Goal: Information Seeking & Learning: Learn about a topic

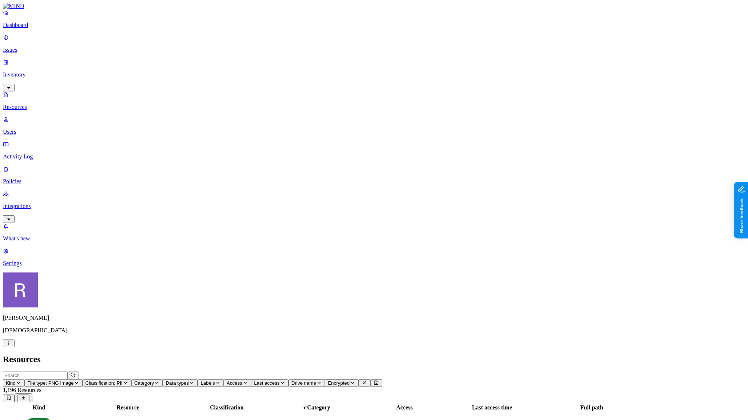
click at [251, 379] on button "Access" at bounding box center [237, 383] width 27 height 8
click at [388, 119] on button "button" at bounding box center [391, 120] width 6 height 2
click at [12, 345] on icon "button" at bounding box center [9, 343] width 6 height 5
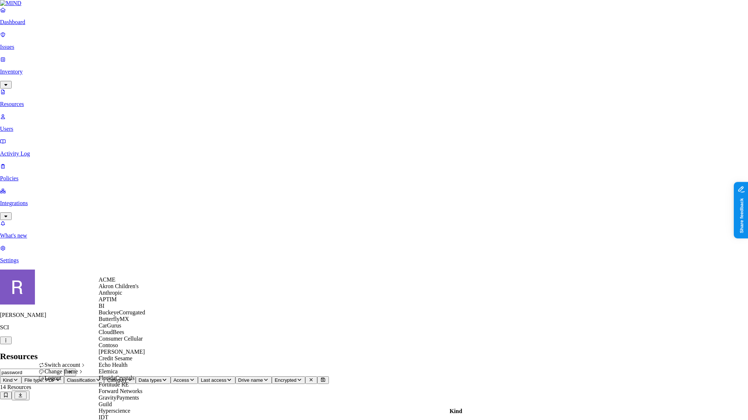
click at [77, 368] on div "Switch account" at bounding box center [63, 364] width 48 height 7
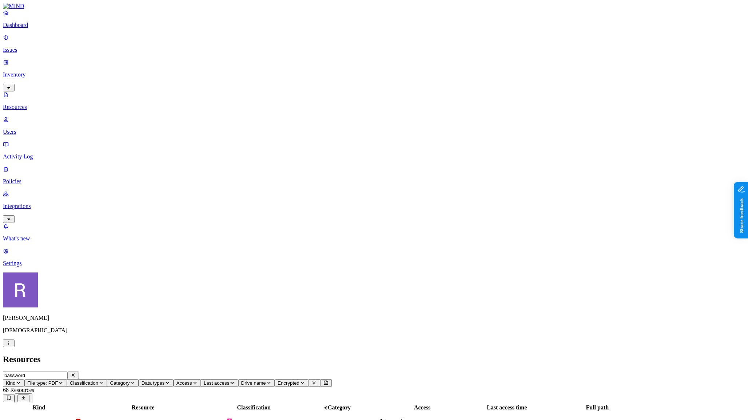
click at [34, 47] on p "Issues" at bounding box center [374, 50] width 742 height 7
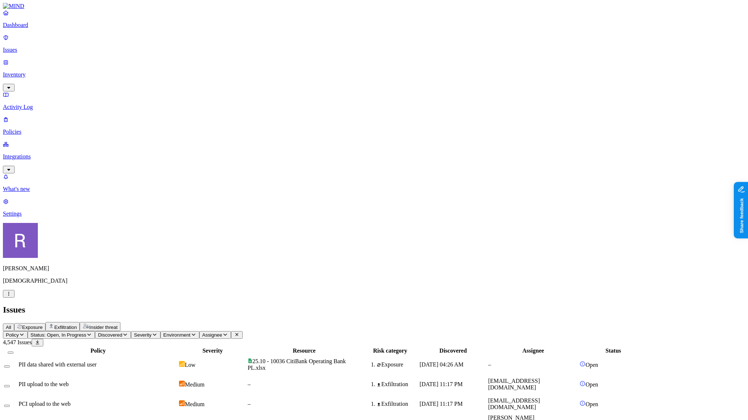
click at [164, 381] on div "PII upload to the web" at bounding box center [98, 384] width 159 height 7
click at [25, 332] on icon "button" at bounding box center [22, 334] width 6 height 5
type input "pii"
click at [135, 76] on div "PII upload to the web" at bounding box center [140, 73] width 70 height 7
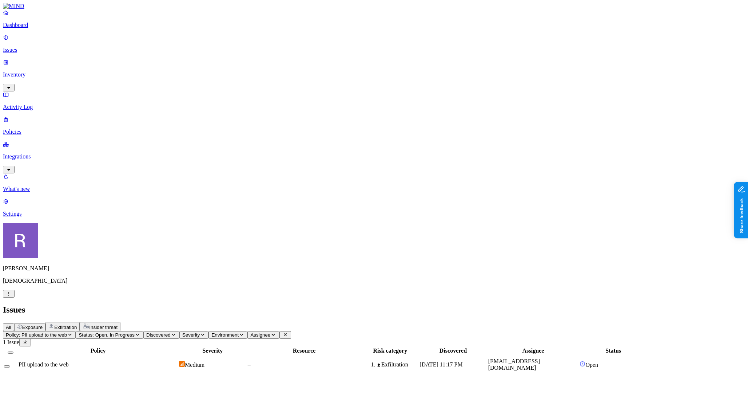
click at [134, 332] on span "Status: Open, In Progress" at bounding box center [107, 334] width 56 height 5
click at [185, 119] on span "Resolved" at bounding box center [185, 122] width 22 height 6
click at [183, 120] on span "Resolved" at bounding box center [185, 123] width 22 height 6
click at [138, 347] on th "Policy" at bounding box center [98, 350] width 160 height 7
click at [67, 332] on span "Policy: PII upload to the web" at bounding box center [36, 334] width 61 height 5
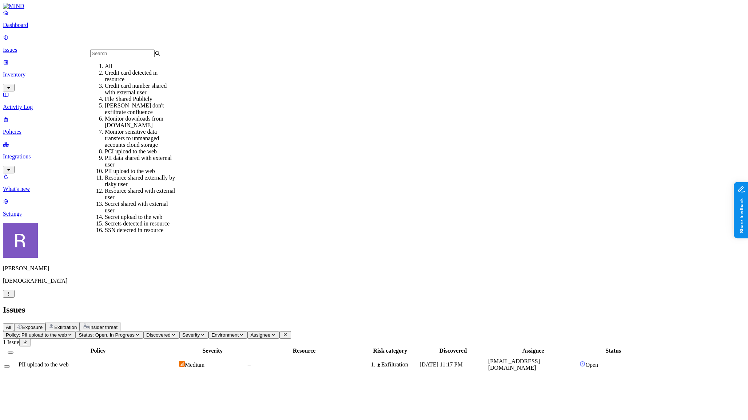
click at [127, 68] on div "All" at bounding box center [140, 66] width 70 height 7
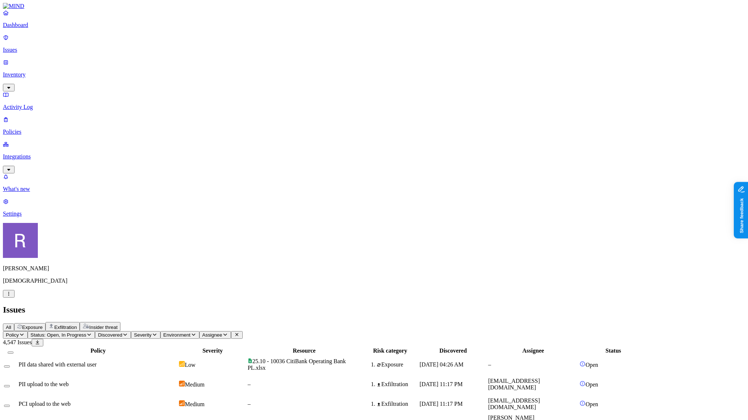
click at [25, 332] on icon "button" at bounding box center [22, 334] width 6 height 5
type input "pii"
click at [126, 89] on div "PII data shared with external user" at bounding box center [140, 82] width 70 height 13
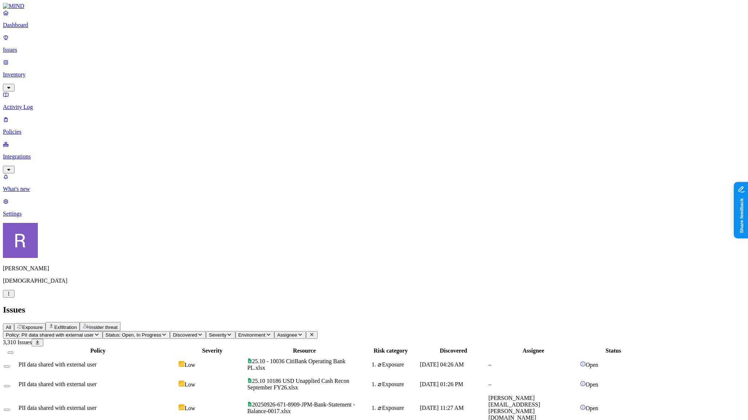
scroll to position [107, 0]
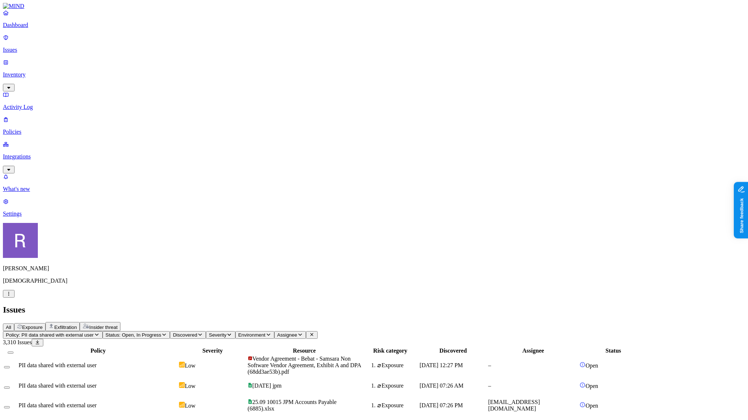
click at [94, 332] on span "Policy: PII data shared with external user" at bounding box center [50, 334] width 88 height 5
type input "pii"
click at [115, 76] on div "PII upload to the web" at bounding box center [140, 73] width 70 height 7
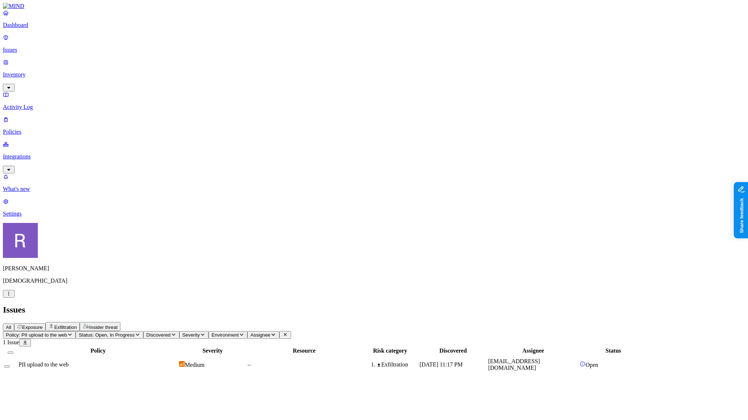
click at [167, 361] on div "PII upload to the web" at bounding box center [98, 364] width 159 height 7
click at [26, 419] on icon at bounding box center [23, 426] width 6 height 5
click at [12, 381] on icon "button" at bounding box center [9, 383] width 6 height 5
click at [67, 332] on span "Policy: PII upload to the web" at bounding box center [36, 334] width 61 height 5
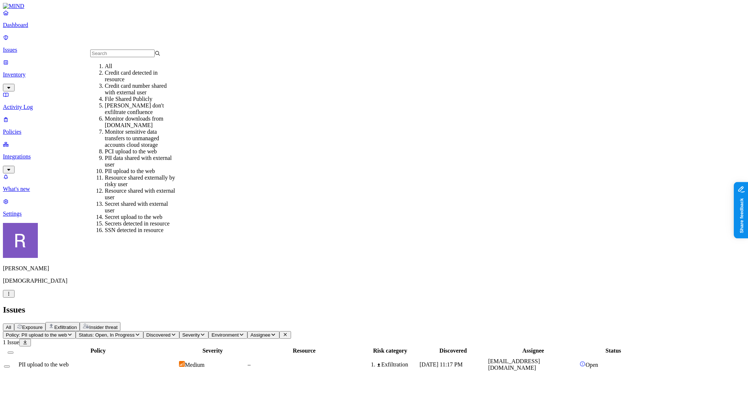
click at [139, 57] on input "text" at bounding box center [122, 53] width 64 height 8
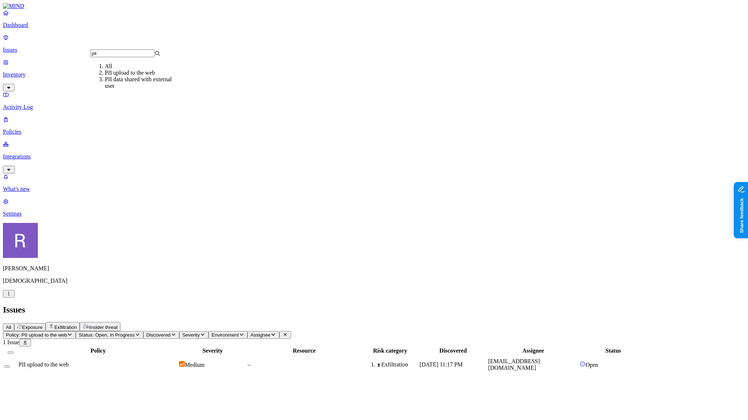
type input "pii"
click at [147, 89] on div "PII data shared with external user" at bounding box center [140, 82] width 70 height 13
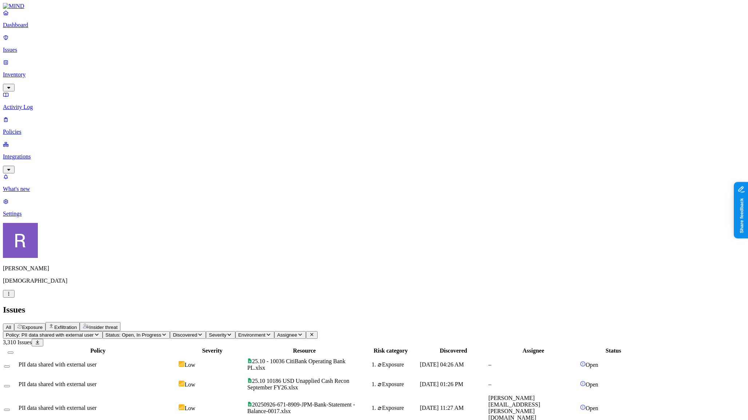
click at [362, 394] on td "20250926-671-8909-JPM-Bank-Statement - Balance-0017.xlsx" at bounding box center [304, 407] width 115 height 27
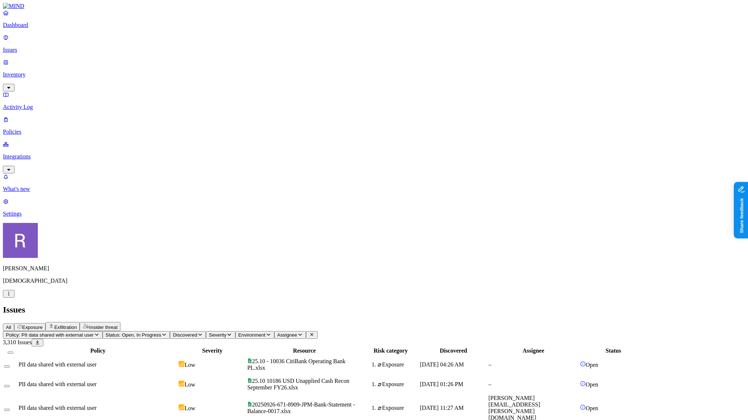
click at [44, 128] on p "Policies" at bounding box center [374, 131] width 742 height 7
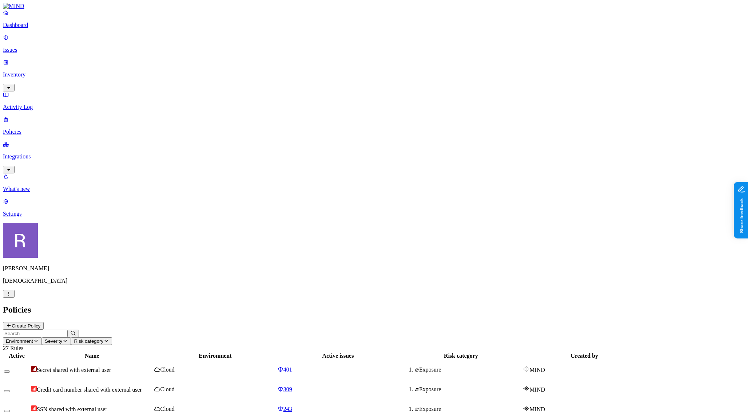
click at [67, 329] on input "text" at bounding box center [35, 333] width 64 height 8
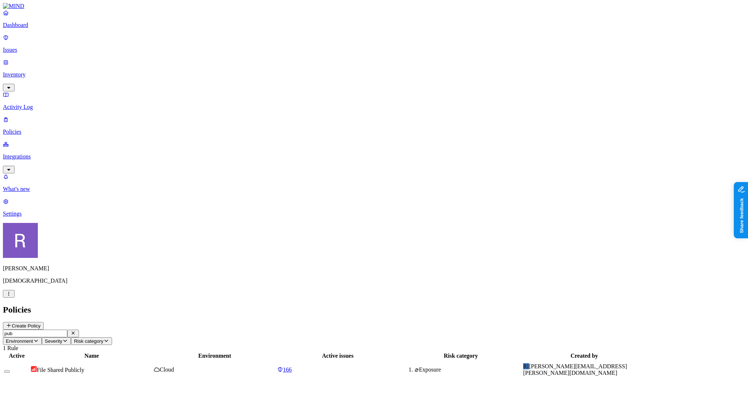
type input "pub"
click at [84, 366] on span "File Shared Publicly" at bounding box center [61, 369] width 48 height 6
click at [396, 366] on div "166" at bounding box center [338, 369] width 122 height 7
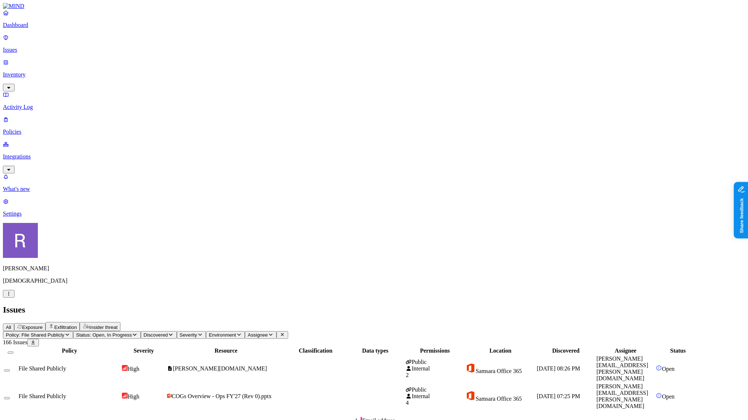
scroll to position [107, 0]
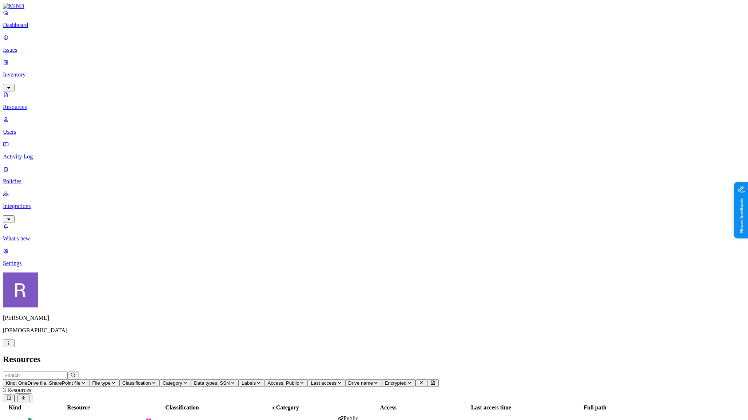
click at [45, 104] on p "Resources" at bounding box center [374, 107] width 742 height 7
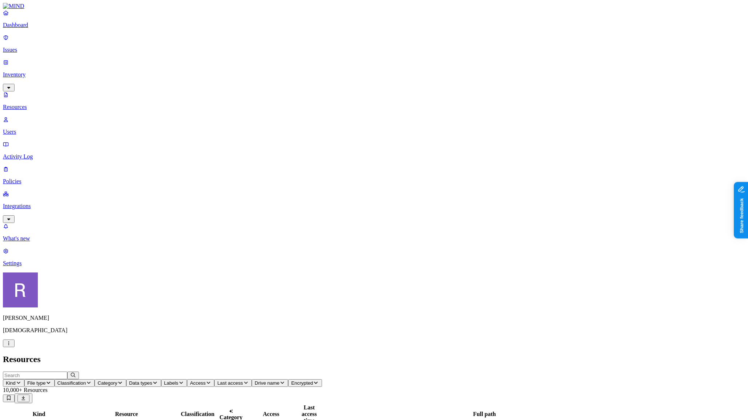
click at [86, 380] on span "Classification" at bounding box center [71, 382] width 29 height 5
click at [217, 63] on img at bounding box center [220, 66] width 6 height 6
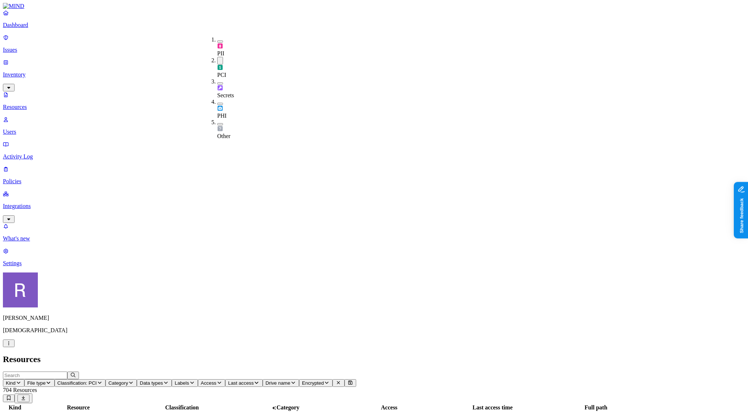
click at [217, 380] on span "Access" at bounding box center [209, 382] width 16 height 5
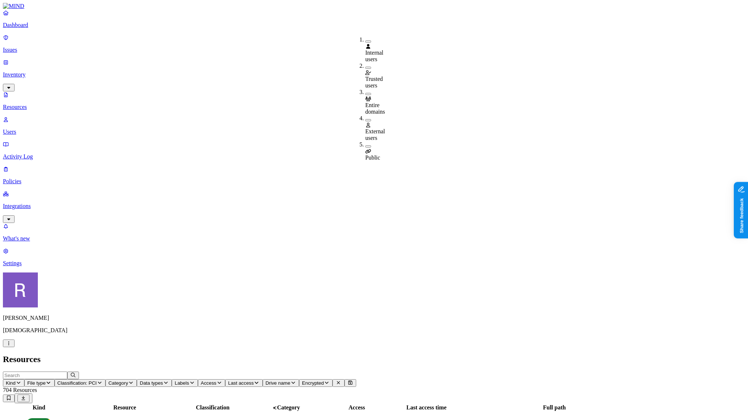
click at [365, 141] on div "Public" at bounding box center [365, 151] width 0 height 20
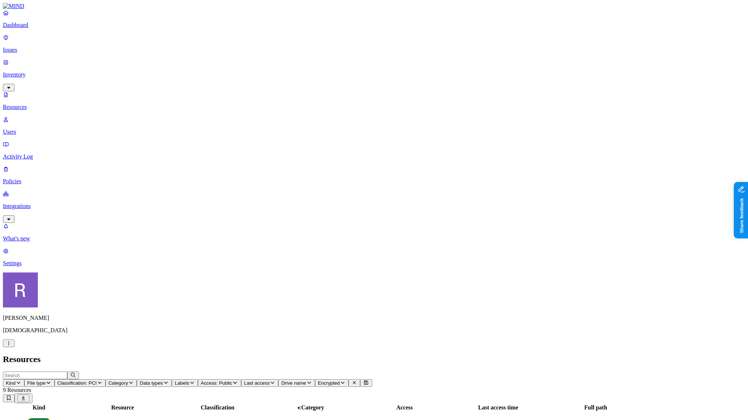
drag, startPoint x: 703, startPoint y: 9, endPoint x: 682, endPoint y: 20, distance: 23.9
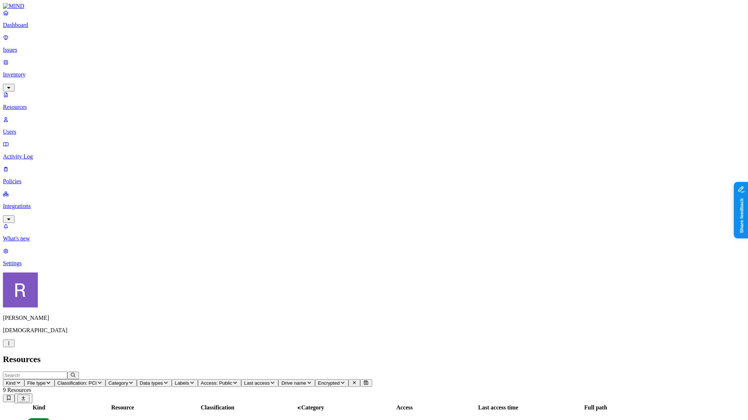
click at [233, 380] on span "Access: Public" at bounding box center [217, 382] width 32 height 5
click at [376, 155] on span "Public" at bounding box center [372, 158] width 15 height 6
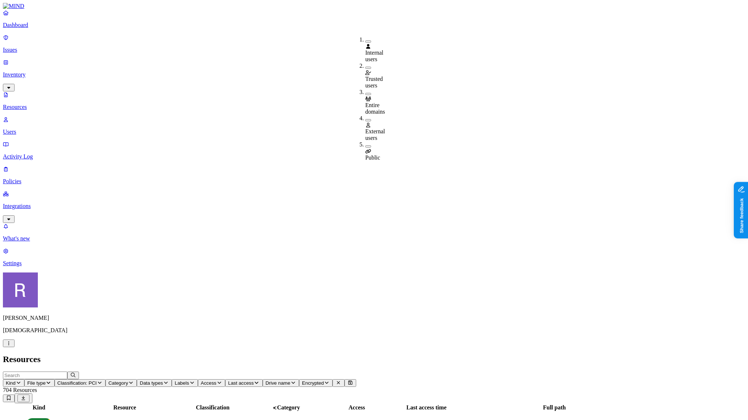
click at [28, 178] on p "Policies" at bounding box center [374, 181] width 742 height 7
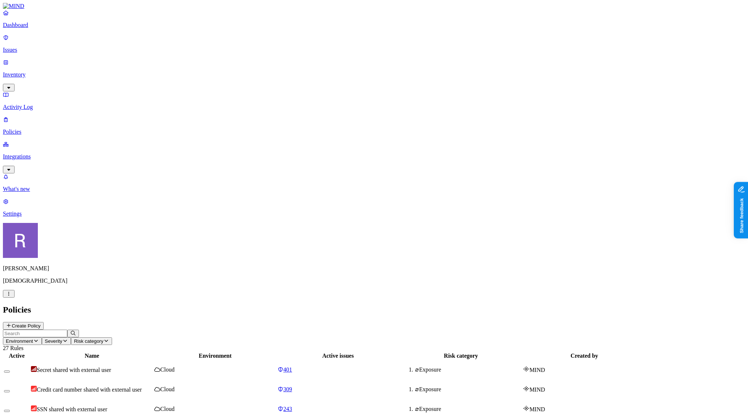
click at [67, 329] on input "text" at bounding box center [35, 333] width 64 height 8
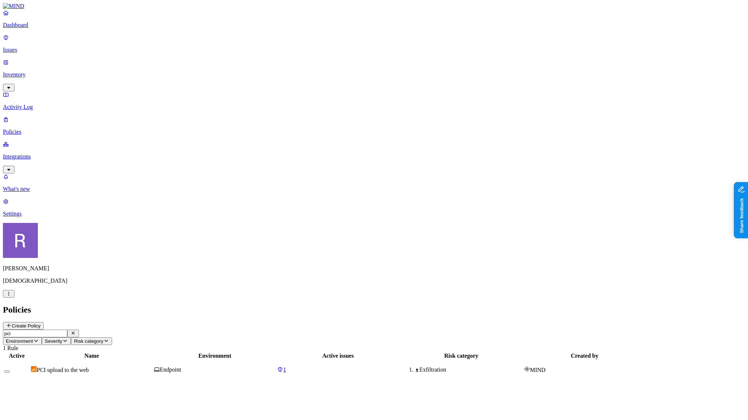
type input "pci"
click at [89, 366] on span "PCI upload to the web" at bounding box center [63, 369] width 52 height 6
click at [399, 366] on div "1" at bounding box center [338, 369] width 122 height 7
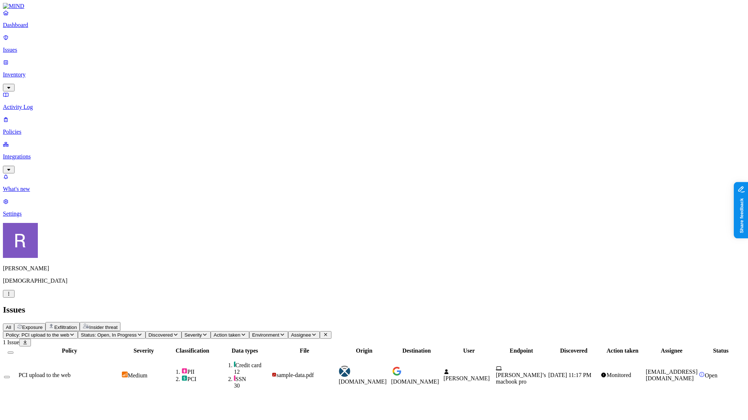
click at [120, 372] on div "PCI upload to the web" at bounding box center [70, 375] width 102 height 7
click at [101, 322] on div "All Exposure Exfiltration Insider threat" at bounding box center [374, 326] width 742 height 9
click at [11, 324] on span "All" at bounding box center [8, 326] width 5 height 5
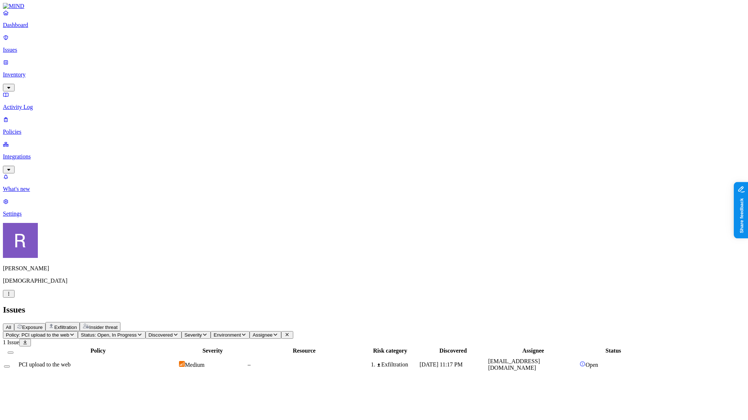
click at [143, 332] on icon "button" at bounding box center [140, 334] width 6 height 5
click at [75, 332] on icon "button" at bounding box center [72, 334] width 6 height 5
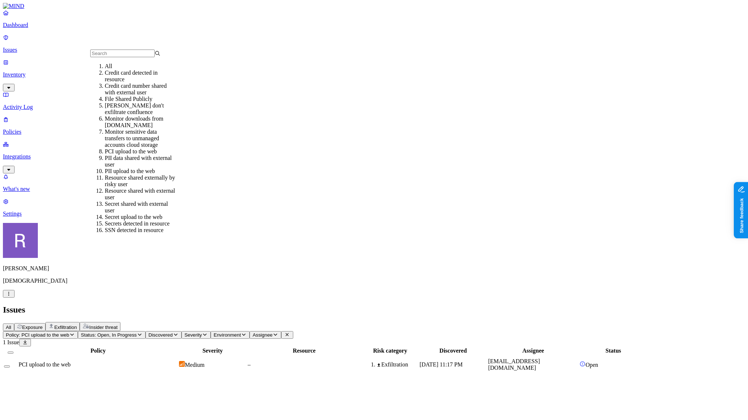
click at [142, 57] on input "text" at bounding box center [122, 53] width 64 height 8
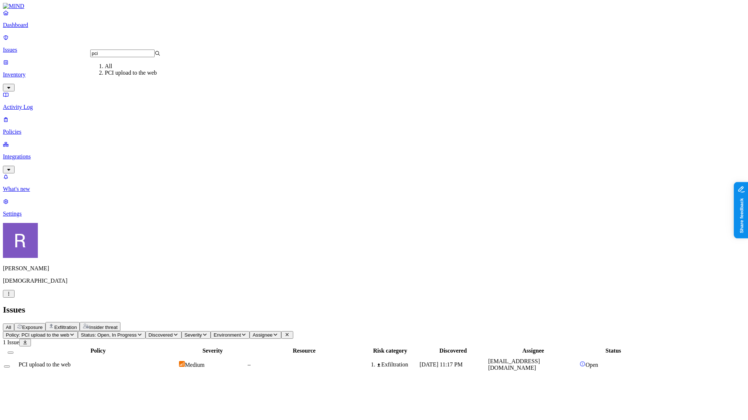
type input "pci"
click at [186, 346] on div "Policy Severity Resource Risk category Discovered Assignee Status PCI upload to…" at bounding box center [374, 360] width 742 height 28
click at [33, 71] on p "Inventory" at bounding box center [374, 74] width 742 height 7
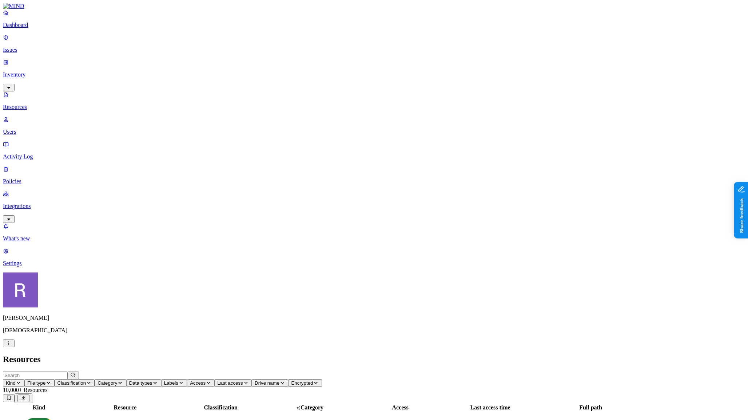
click at [86, 380] on span "Classification" at bounding box center [71, 382] width 29 height 5
click at [217, 63] on div "PCI" at bounding box center [217, 70] width 0 height 14
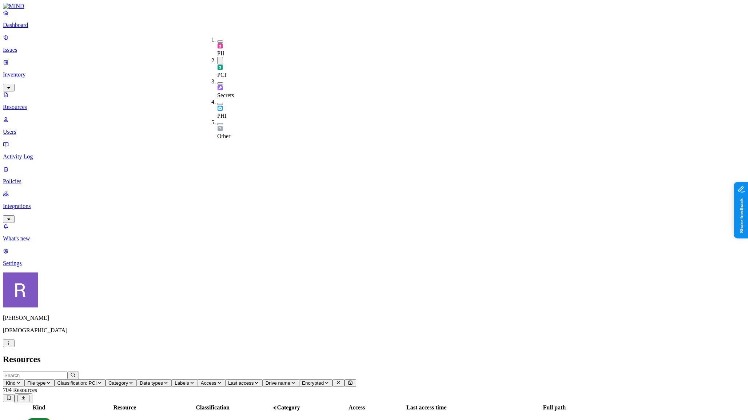
click at [217, 42] on div "PII" at bounding box center [217, 46] width 0 height 20
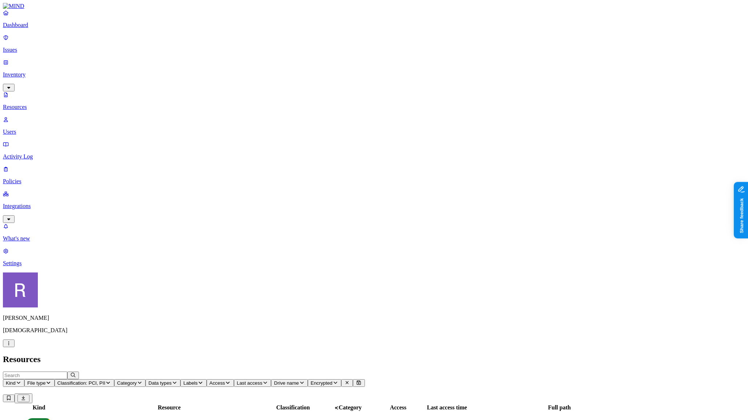
click at [258, 371] on div "Kind File type Classification: PCI, PII Category Data types Labels Access Last …" at bounding box center [374, 378] width 742 height 15
click at [114, 379] on button "Classification: PCI, PII" at bounding box center [85, 383] width 60 height 8
click at [225, 51] on span "PII" at bounding box center [220, 54] width 7 height 6
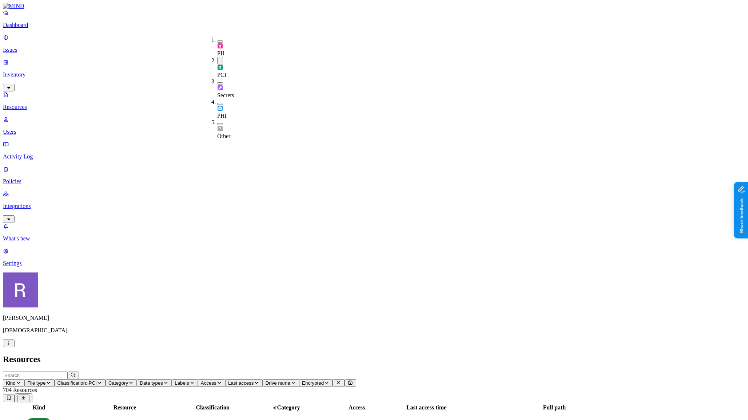
click at [352, 354] on h2 "Resources" at bounding box center [374, 359] width 742 height 10
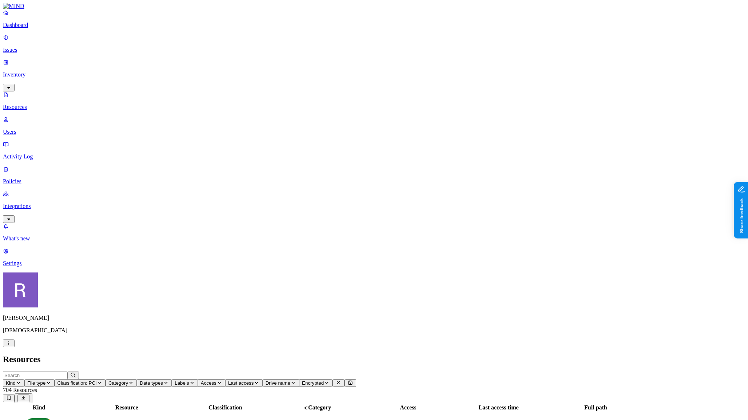
click at [169, 380] on icon "button" at bounding box center [166, 382] width 6 height 5
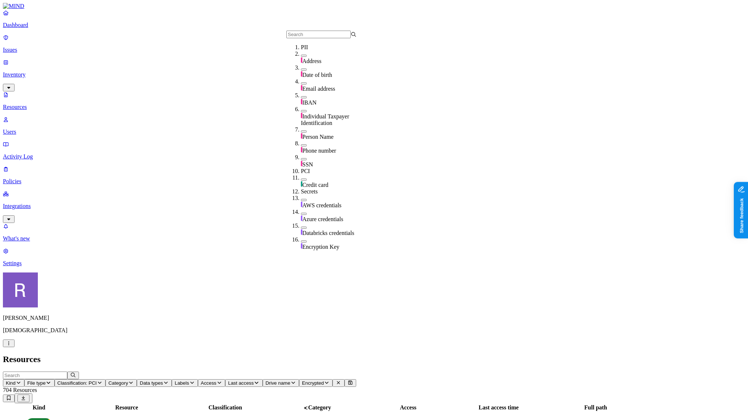
click at [301, 71] on button "button" at bounding box center [304, 69] width 6 height 2
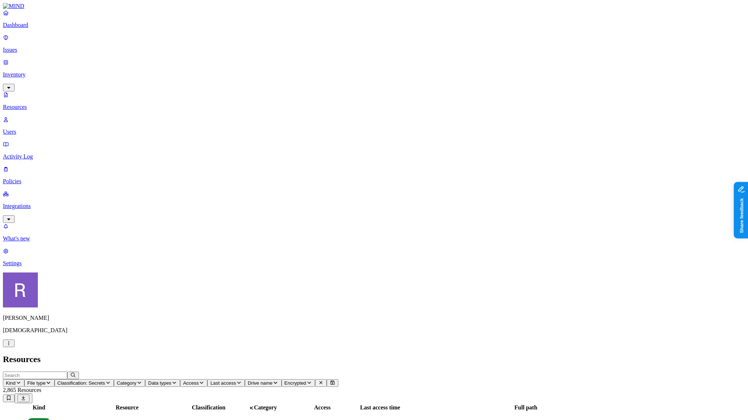
click at [114, 379] on button "Classification: Secrets" at bounding box center [84, 383] width 59 height 8
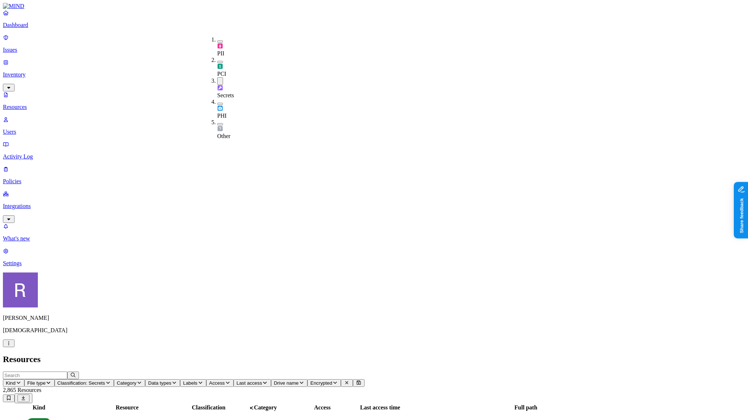
click at [217, 77] on button "button" at bounding box center [220, 81] width 6 height 8
click at [298, 354] on header "Resources" at bounding box center [374, 359] width 742 height 10
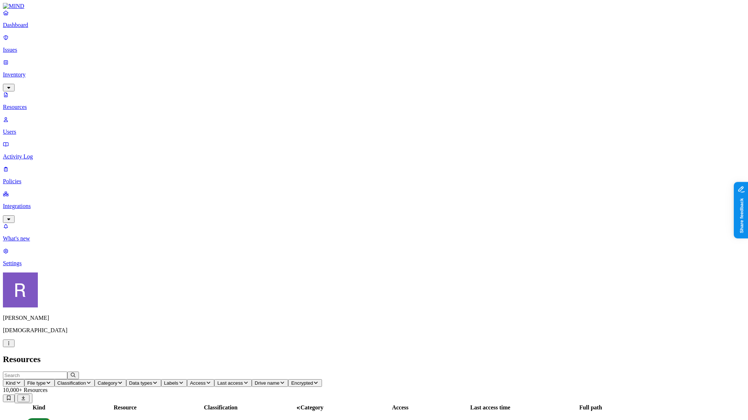
click at [210, 381] on icon "button" at bounding box center [209, 382] width 4 height 2
click at [357, 145] on button "button" at bounding box center [360, 146] width 6 height 2
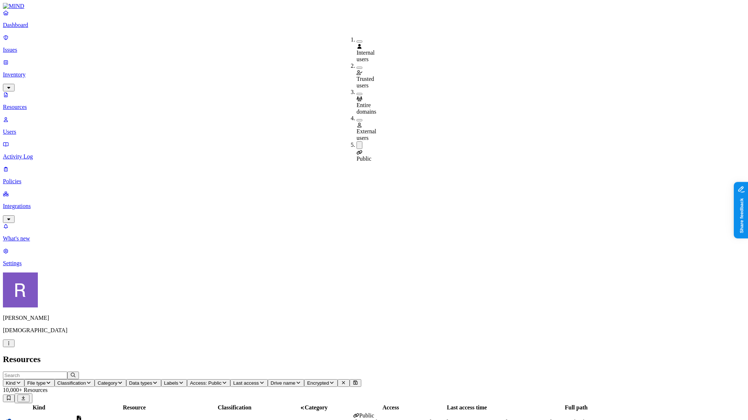
click at [382, 354] on h2 "Resources" at bounding box center [374, 359] width 742 height 10
drag, startPoint x: 671, startPoint y: 256, endPoint x: 703, endPoint y: 258, distance: 31.7
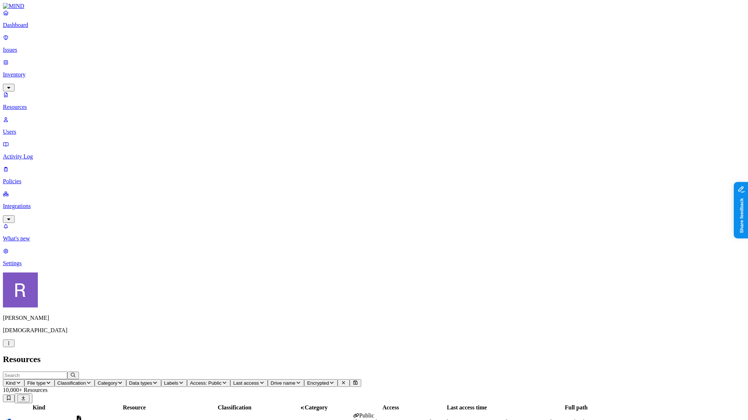
scroll to position [0, 2]
drag, startPoint x: 701, startPoint y: 258, endPoint x: 666, endPoint y: 261, distance: 35.0
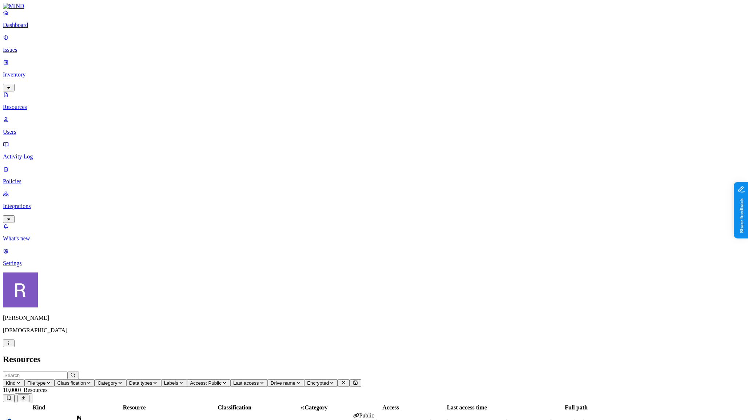
drag, startPoint x: 654, startPoint y: 134, endPoint x: 620, endPoint y: 125, distance: 34.3
copy span "urn:spo:tenantanon#93663f4d-9c01-4c66-afdb-3a5c8f076c87"
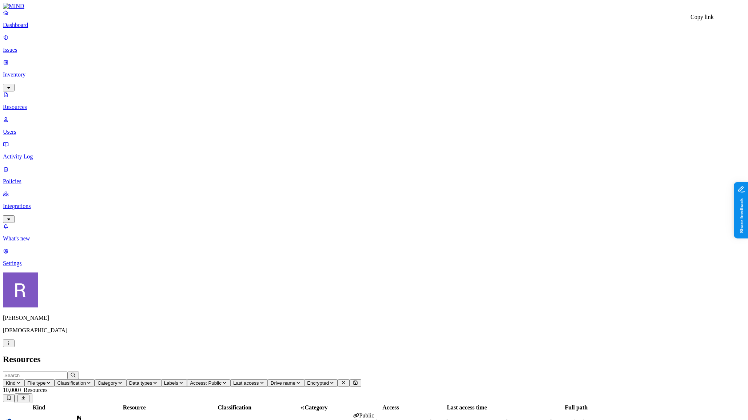
click at [265, 380] on icon "button" at bounding box center [262, 382] width 6 height 5
click at [400, 51] on div "Last 7 days" at bounding box center [400, 53] width 0 height 20
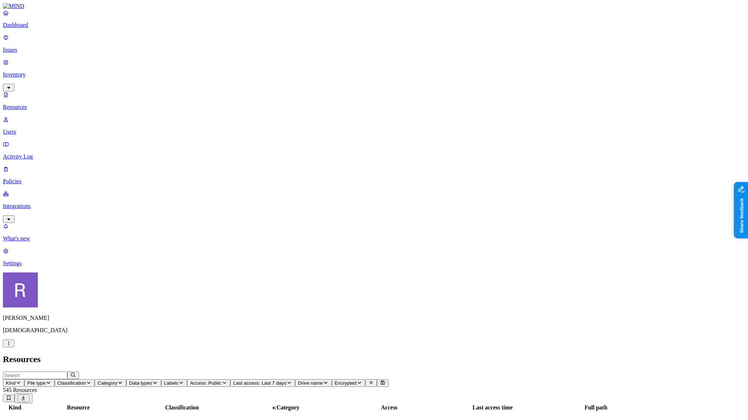
click at [44, 178] on p "Policies" at bounding box center [374, 181] width 742 height 7
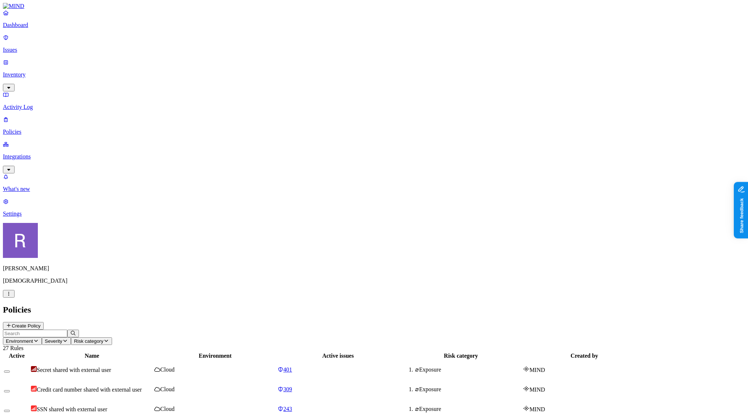
click at [67, 329] on input "text" at bounding box center [35, 333] width 64 height 8
type input "file"
click at [146, 360] on td "File Shared Publicly" at bounding box center [92, 369] width 122 height 19
click at [399, 366] on div "166" at bounding box center [338, 369] width 122 height 7
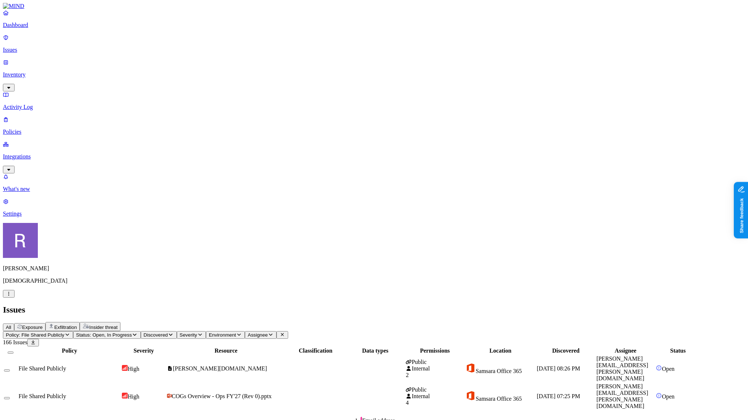
click at [33, 28] on p "Dashboard" at bounding box center [374, 25] width 742 height 7
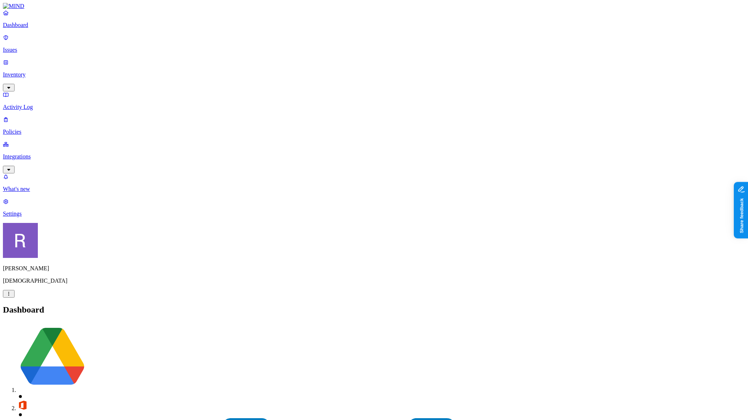
click at [24, 71] on p "Inventory" at bounding box center [374, 74] width 742 height 7
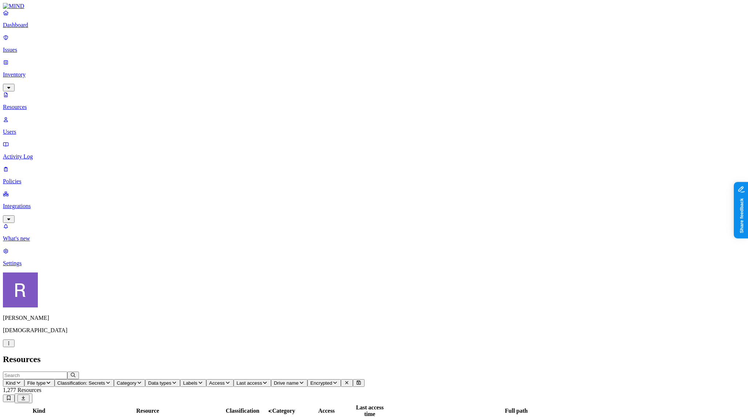
click at [501, 354] on h2 "Resources" at bounding box center [374, 359] width 742 height 10
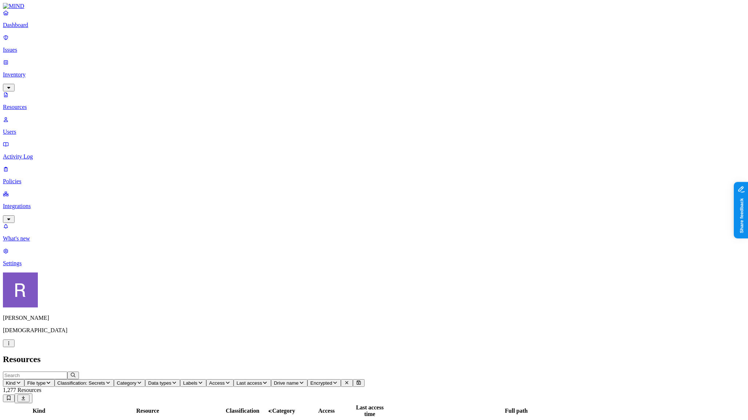
click at [39, 47] on p "Issues" at bounding box center [374, 50] width 742 height 7
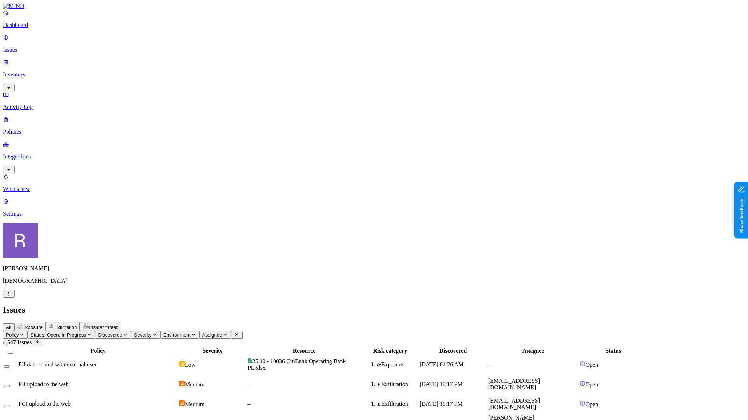
click at [24, 333] on icon "button" at bounding box center [22, 334] width 4 height 2
type input "secrets"
click at [118, 96] on div "Secret upload to the web" at bounding box center [140, 92] width 70 height 7
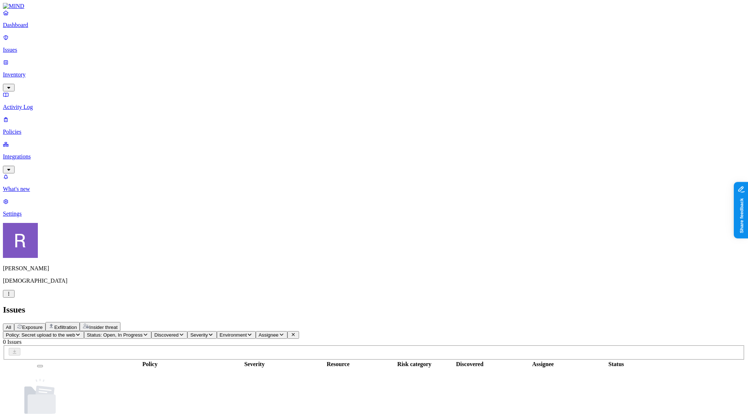
click at [75, 332] on span "Policy: Secret upload to the web" at bounding box center [40, 334] width 69 height 5
type input "secrets"
click at [128, 89] on div "Secret shared with external user" at bounding box center [140, 82] width 70 height 13
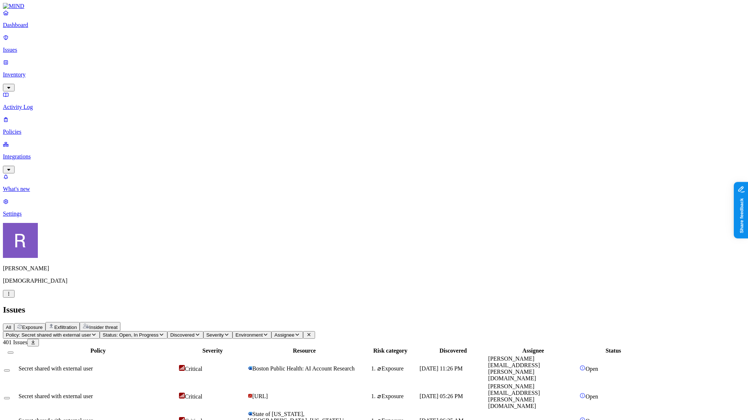
click at [178, 393] on div "Secret shared with external user" at bounding box center [98, 396] width 159 height 7
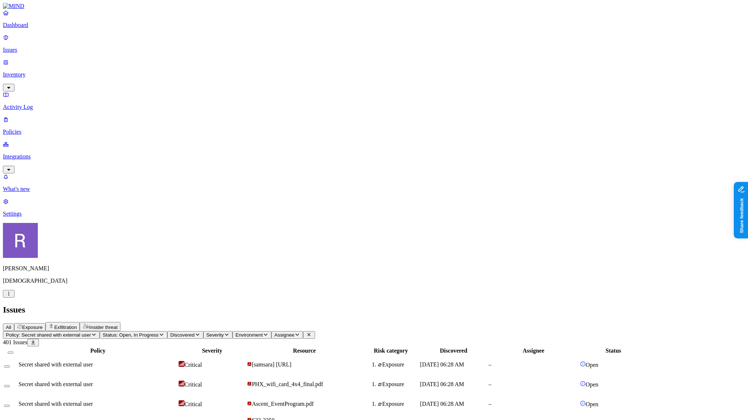
click at [91, 332] on span "Policy: Secret shared with external user" at bounding box center [48, 334] width 85 height 5
type input "secrets"
click at [116, 76] on div "Secrets detected in resource" at bounding box center [140, 73] width 70 height 7
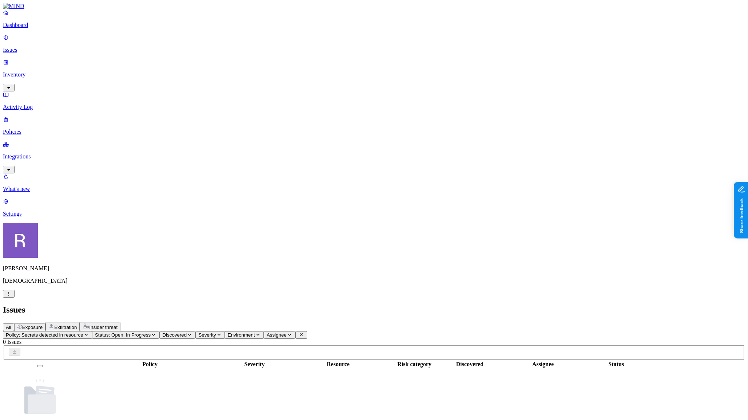
click at [151, 332] on span "Status: Open, In Progress" at bounding box center [123, 334] width 56 height 5
click at [190, 109] on button "button" at bounding box center [193, 110] width 6 height 2
click at [190, 105] on button "button" at bounding box center [193, 109] width 6 height 8
click at [83, 332] on span "Policy: Secrets detected in resource" at bounding box center [45, 334] width 78 height 5
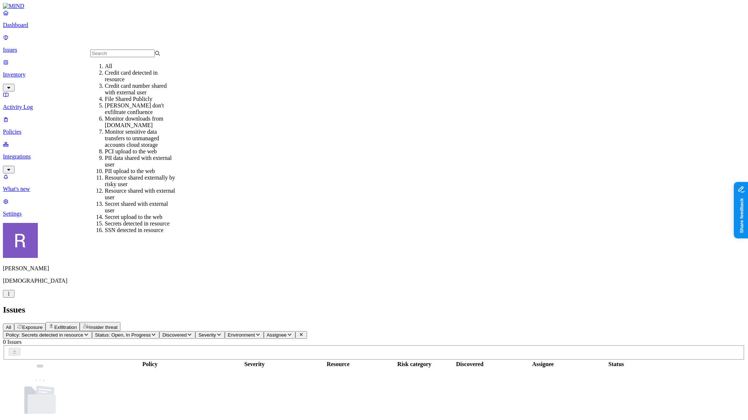
click at [134, 55] on input "text" at bounding box center [122, 53] width 64 height 8
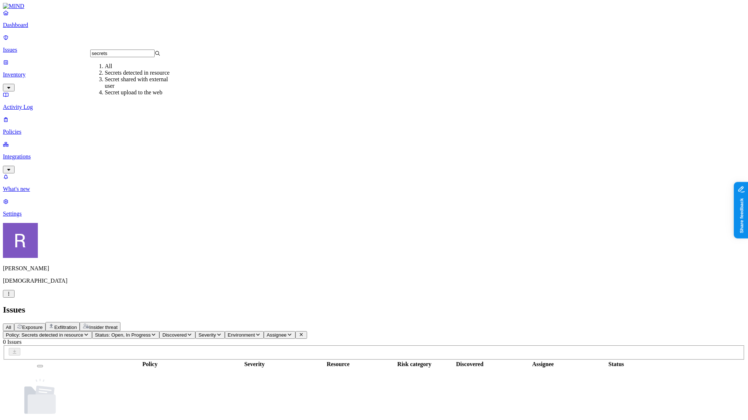
type input "secrets"
click at [135, 89] on div "Secret shared with external user" at bounding box center [140, 82] width 70 height 13
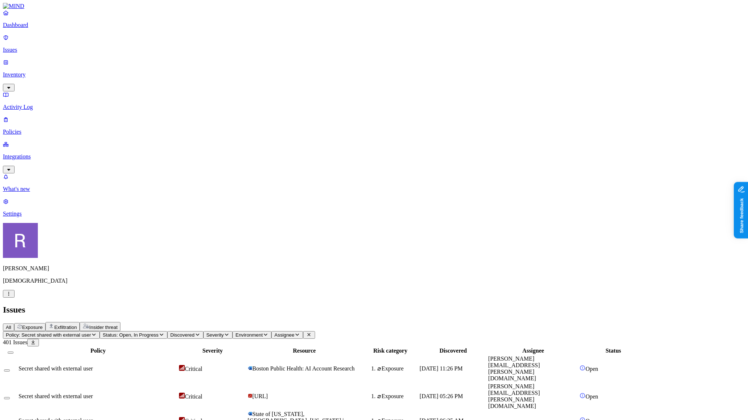
click at [362, 410] on td "State of Louisiana, Baton Rouge, Louisiana | 2025-09-09" at bounding box center [304, 420] width 114 height 20
drag, startPoint x: 731, startPoint y: 259, endPoint x: 705, endPoint y: 259, distance: 26.2
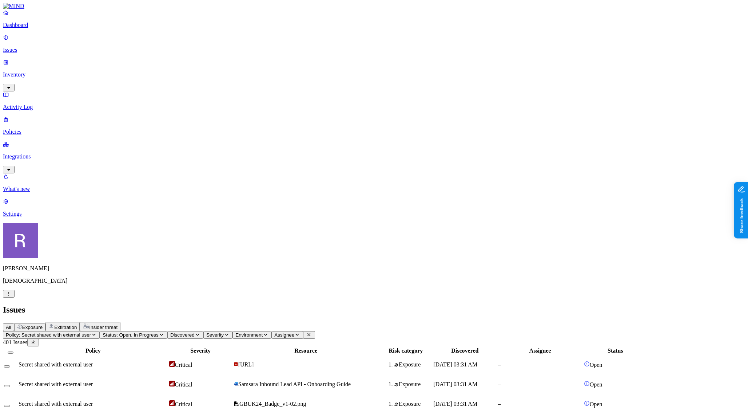
click at [91, 332] on span "Policy: Secret shared with external user" at bounding box center [48, 334] width 85 height 5
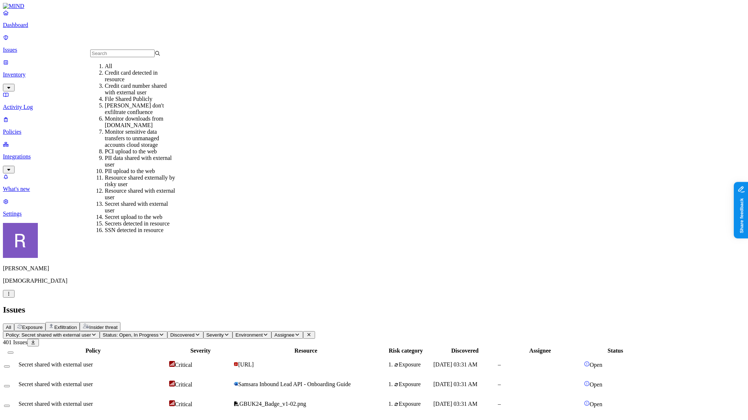
click at [134, 55] on input "text" at bounding box center [122, 53] width 64 height 8
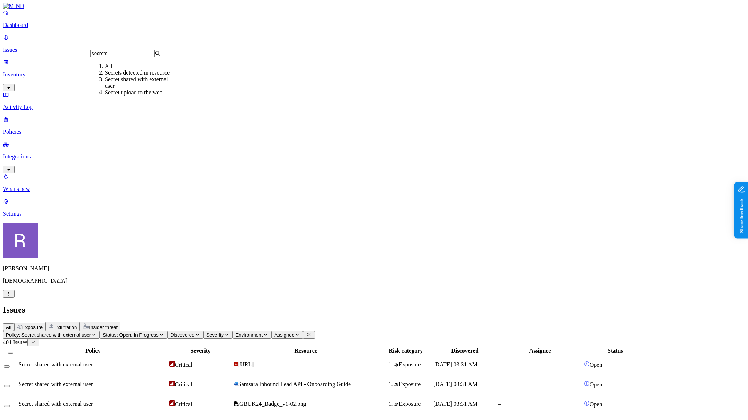
type input "secrets"
click at [130, 96] on div "Secret upload to the web" at bounding box center [140, 92] width 70 height 7
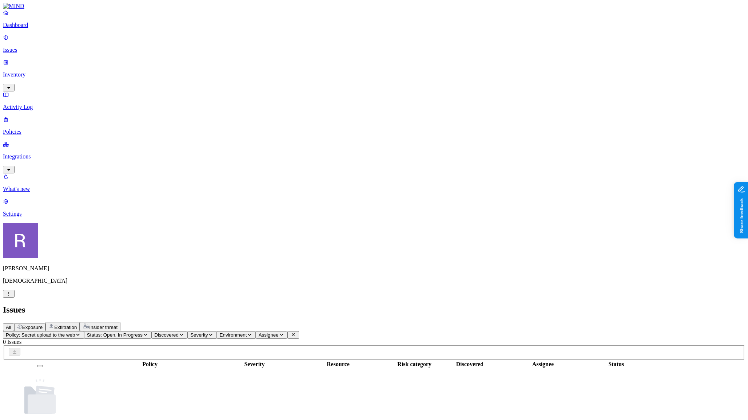
click at [46, 63] on link "Inventory" at bounding box center [374, 74] width 742 height 31
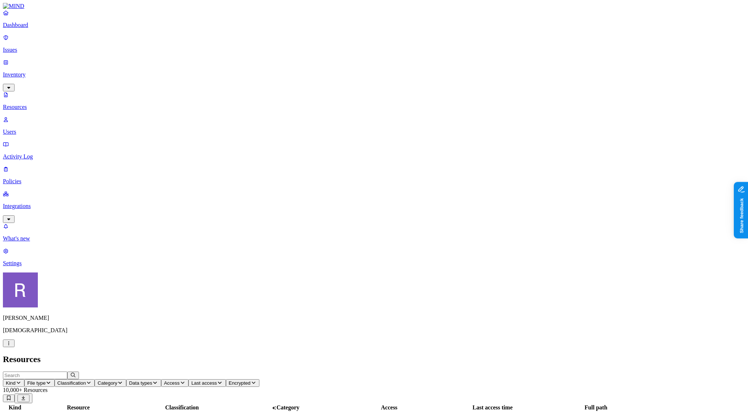
click at [86, 380] on span "Classification" at bounding box center [71, 382] width 29 height 5
click at [227, 91] on span "Secrets" at bounding box center [225, 94] width 17 height 6
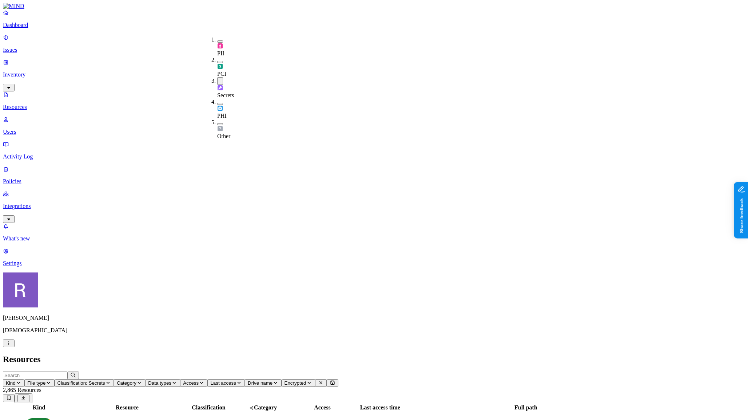
click at [177, 380] on icon "button" at bounding box center [174, 382] width 6 height 5
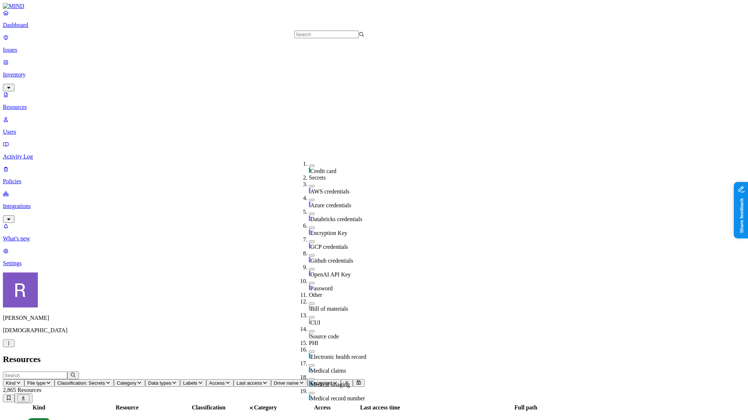
scroll to position [181, 0]
click at [309, 282] on button "button" at bounding box center [312, 283] width 6 height 2
click at [316, 354] on h2 "Resources" at bounding box center [374, 359] width 742 height 10
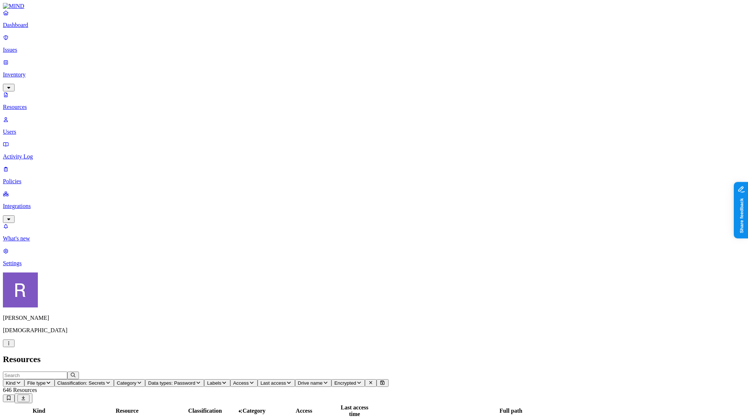
click at [45, 380] on span "File type" at bounding box center [36, 382] width 18 height 5
type input "png"
click at [186, 57] on div "PNG Image" at bounding box center [220, 54] width 70 height 7
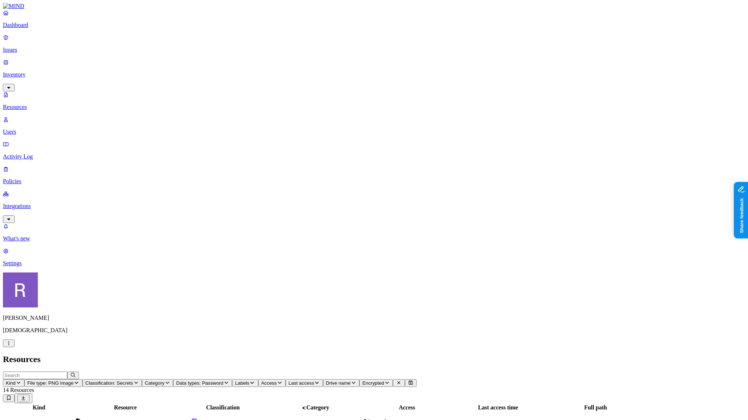
click at [269, 412] on td "Secrets 1" at bounding box center [222, 425] width 93 height 26
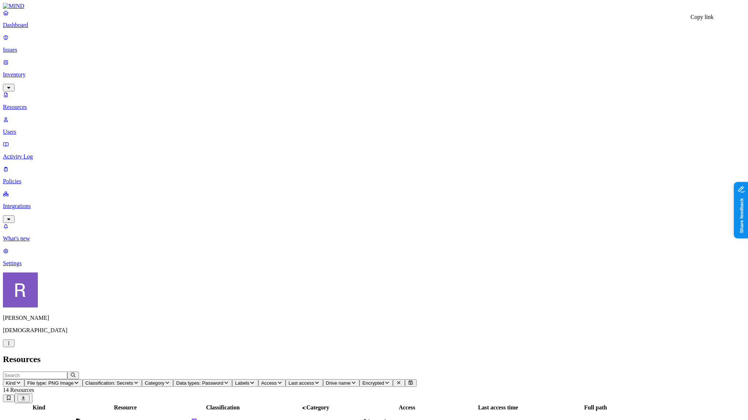
click at [34, 47] on p "Issues" at bounding box center [374, 50] width 742 height 7
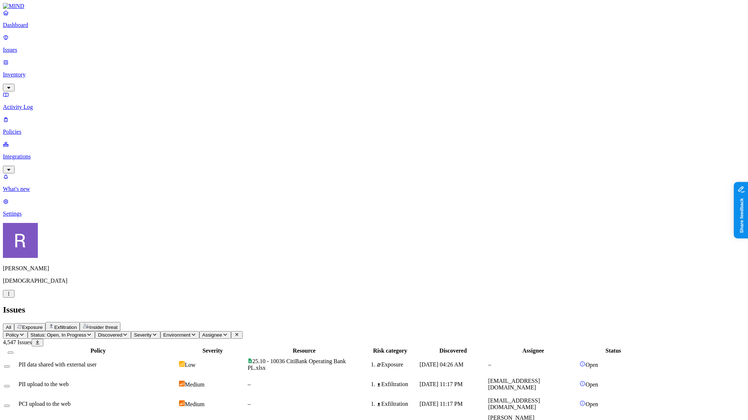
click at [25, 332] on icon "button" at bounding box center [22, 334] width 6 height 5
type input "secret"
click at [120, 76] on div "Secrets detected in resource" at bounding box center [140, 73] width 70 height 7
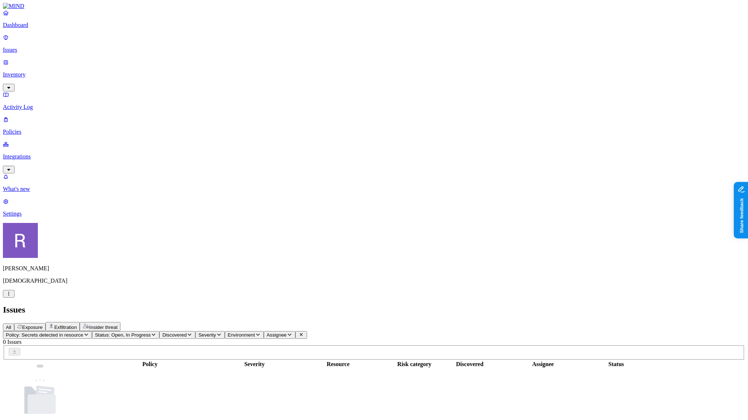
click at [118, 324] on span "Insider threat" at bounding box center [103, 326] width 28 height 5
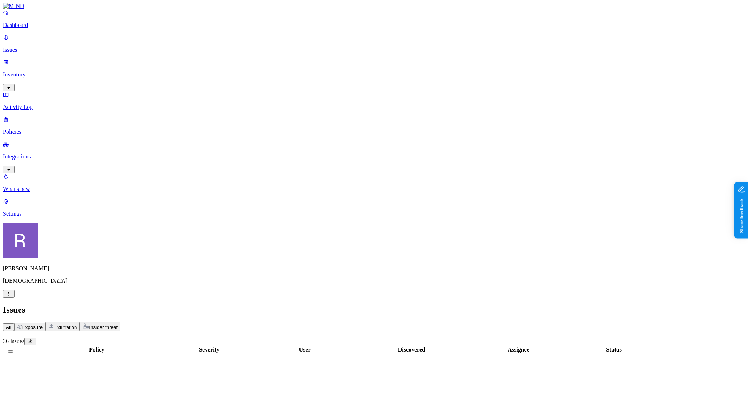
click at [77, 324] on span "Exfiltration" at bounding box center [65, 326] width 23 height 5
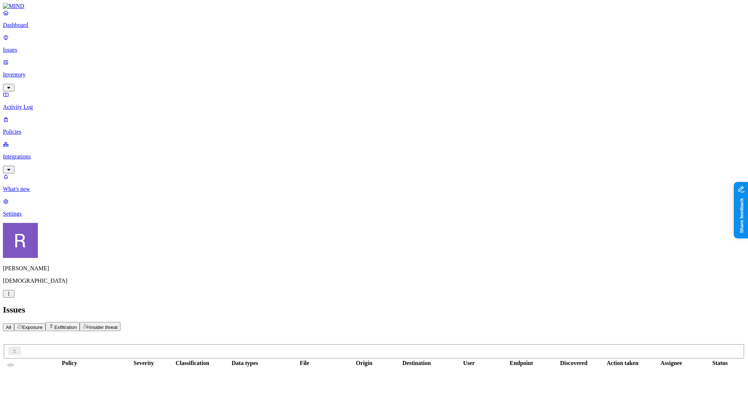
click at [43, 324] on span "Exposure" at bounding box center [32, 326] width 20 height 5
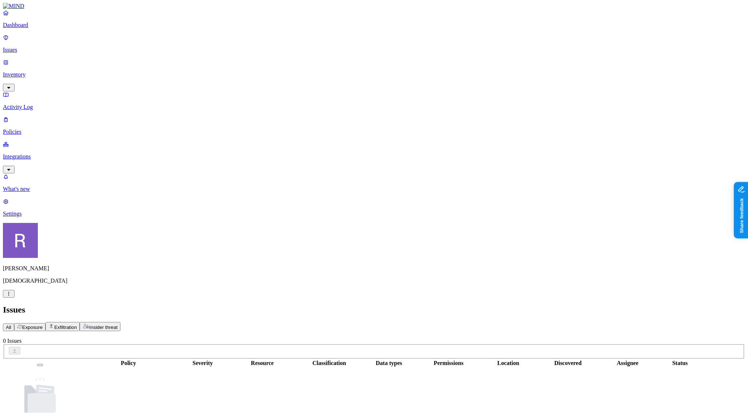
click at [14, 323] on button "All" at bounding box center [8, 327] width 11 height 8
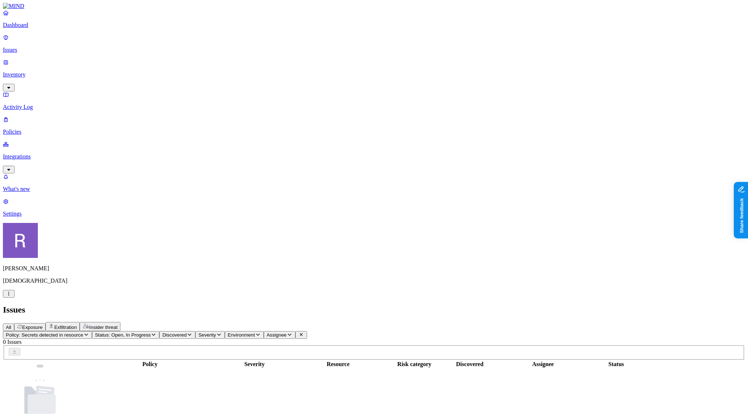
click at [37, 71] on p "Inventory" at bounding box center [374, 74] width 742 height 7
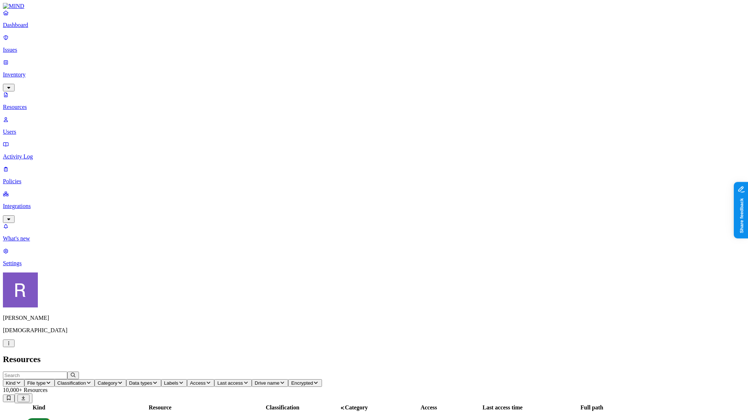
click at [86, 380] on span "Classification" at bounding box center [71, 382] width 29 height 5
click at [219, 63] on img at bounding box center [220, 66] width 6 height 6
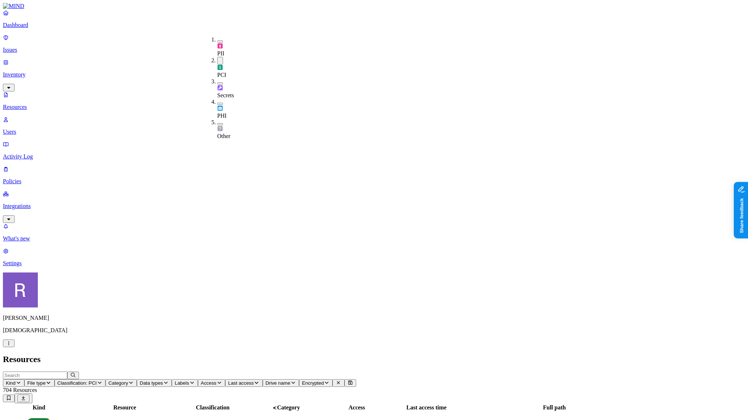
click at [163, 380] on span "Data types" at bounding box center [151, 382] width 23 height 5
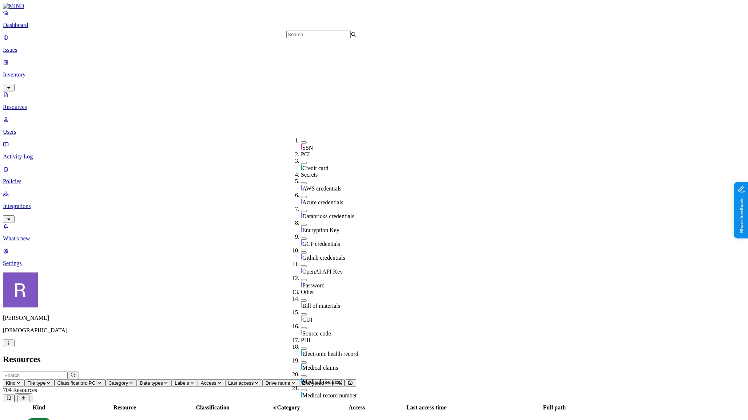
scroll to position [165, 0]
click at [301, 273] on div "Password" at bounding box center [336, 280] width 70 height 14
click at [97, 380] on span "Classification: PCI" at bounding box center [76, 382] width 39 height 5
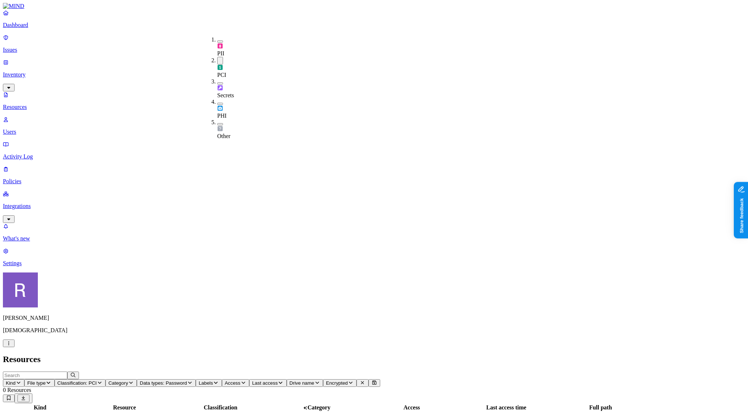
click at [217, 82] on button "button" at bounding box center [220, 83] width 6 height 2
click at [217, 57] on button "button" at bounding box center [220, 61] width 6 height 8
click at [273, 354] on h2 "Resources" at bounding box center [374, 359] width 742 height 10
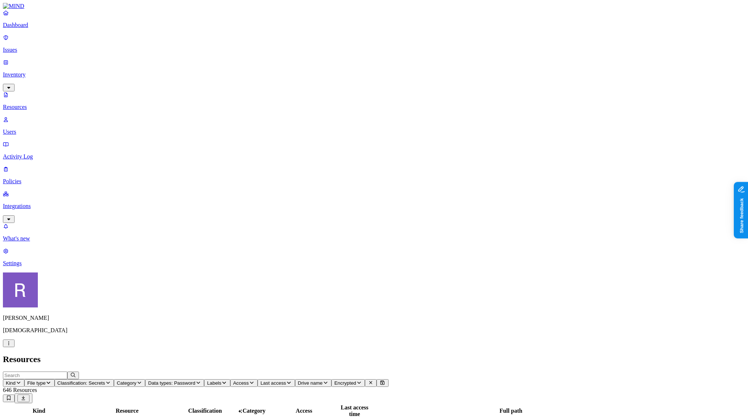
click at [45, 380] on span "File type" at bounding box center [36, 382] width 18 height 5
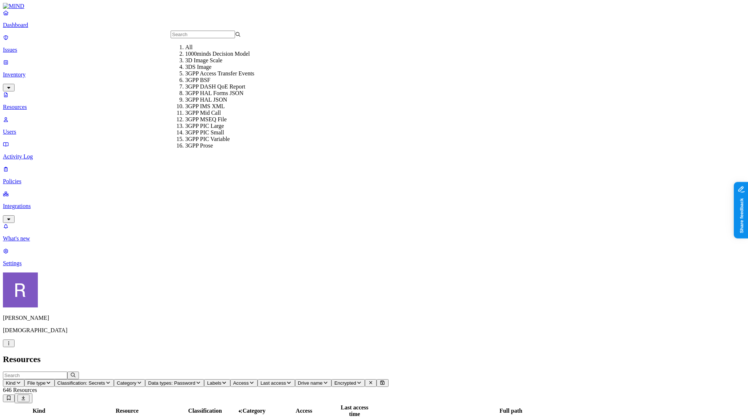
click at [186, 38] on input "text" at bounding box center [203, 35] width 64 height 8
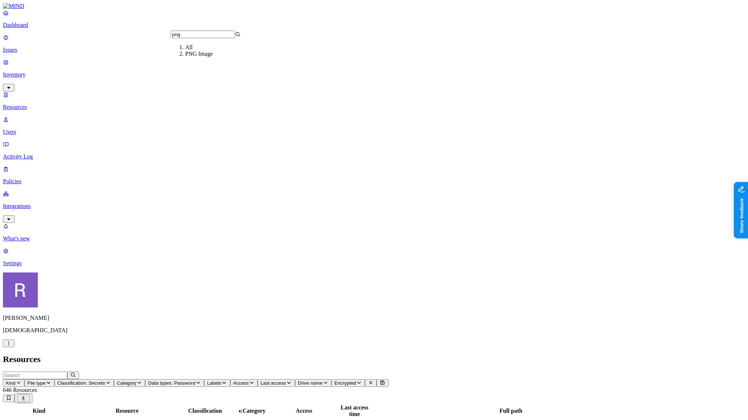
type input "png"
click at [191, 57] on div "PNG Image" at bounding box center [220, 54] width 70 height 7
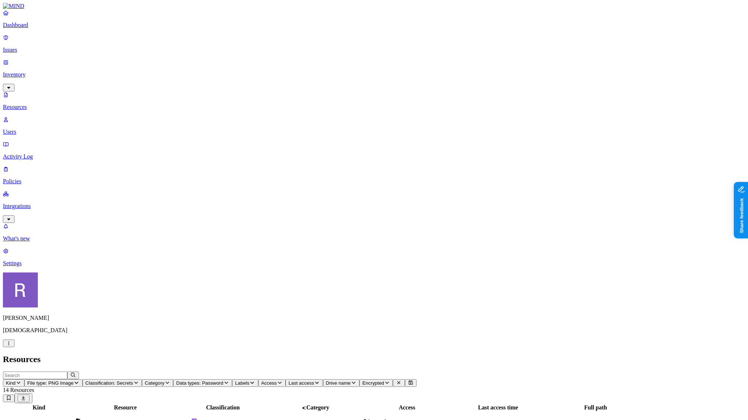
click at [223, 380] on span "Data types: Password" at bounding box center [199, 382] width 47 height 5
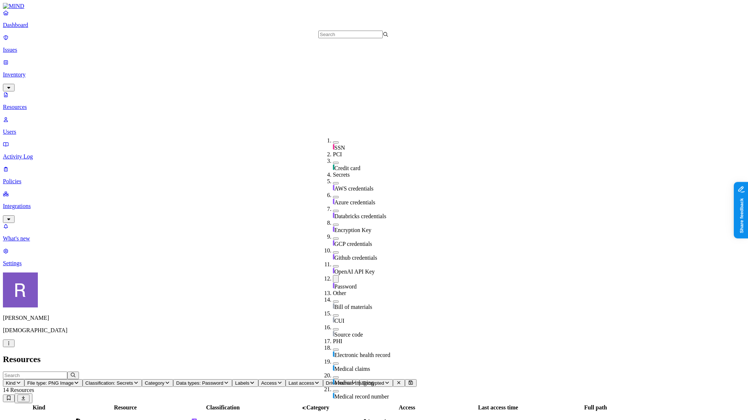
scroll to position [160, 0]
click at [333, 275] on button "button" at bounding box center [336, 279] width 6 height 8
click at [329, 354] on header "Resources" at bounding box center [374, 359] width 742 height 10
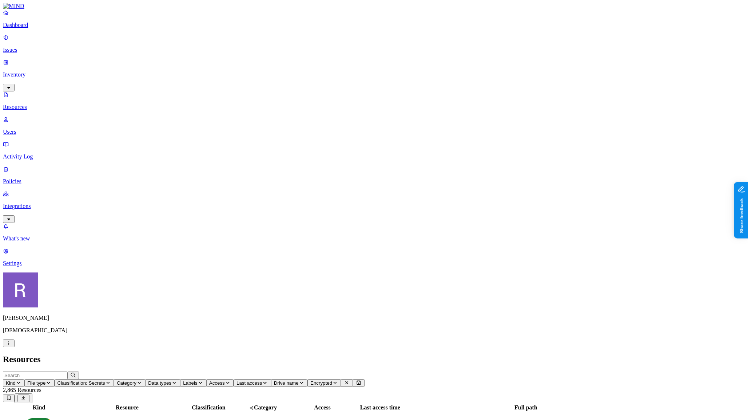
click at [105, 380] on span "Classification: Secrets" at bounding box center [81, 382] width 48 height 5
click at [217, 41] on div "PII" at bounding box center [217, 46] width 0 height 20
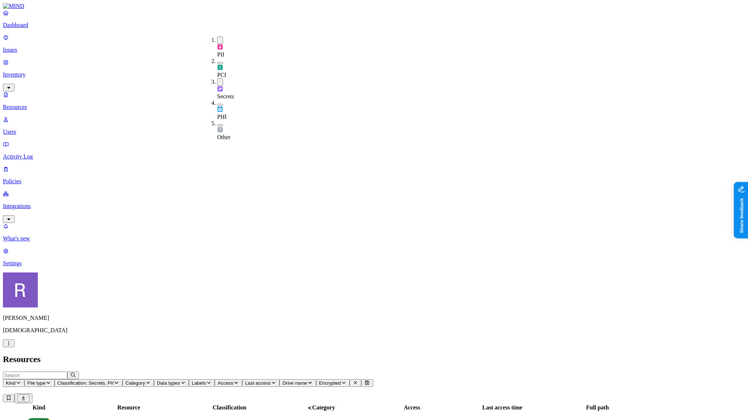
click at [217, 62] on button "button" at bounding box center [220, 63] width 6 height 2
click at [217, 105] on button "button" at bounding box center [220, 106] width 6 height 2
click at [217, 122] on div "Other" at bounding box center [217, 132] width 0 height 20
click at [359, 354] on h2 "Resources" at bounding box center [374, 359] width 742 height 10
click at [270, 380] on span "Access" at bounding box center [262, 382] width 16 height 5
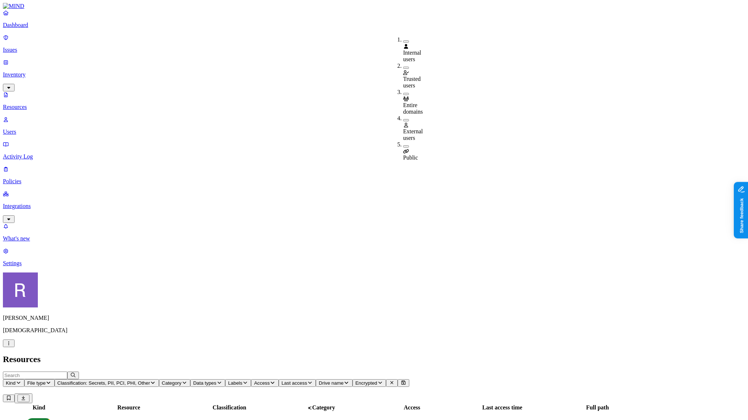
click at [406, 123] on icon at bounding box center [406, 125] width 6 height 5
click at [326, 354] on h2 "Resources" at bounding box center [374, 359] width 742 height 10
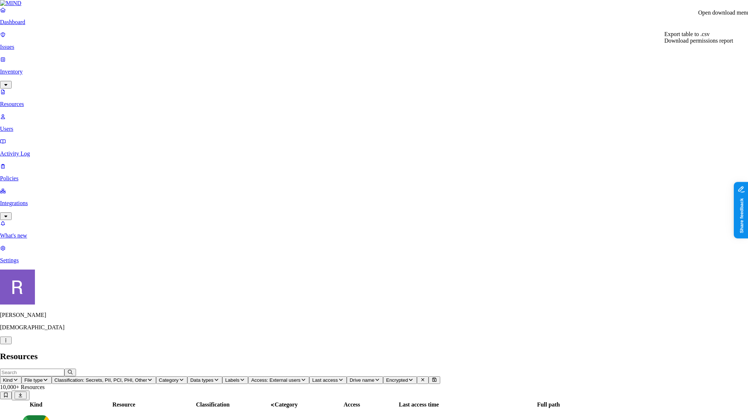
click at [723, 37] on div "Export table to .csv" at bounding box center [699, 34] width 69 height 7
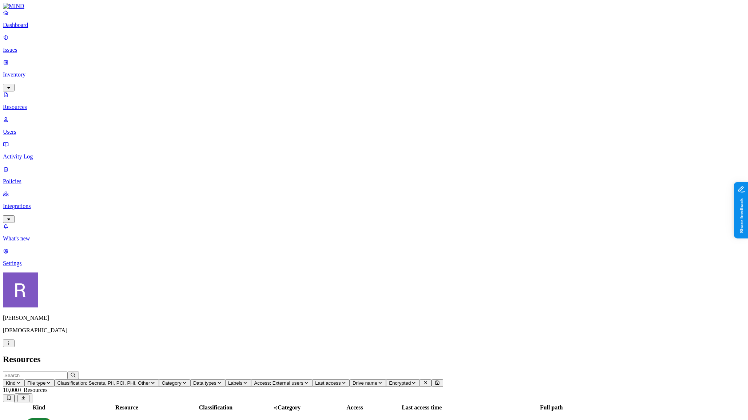
click at [543, 354] on h2 "Resources" at bounding box center [374, 359] width 742 height 10
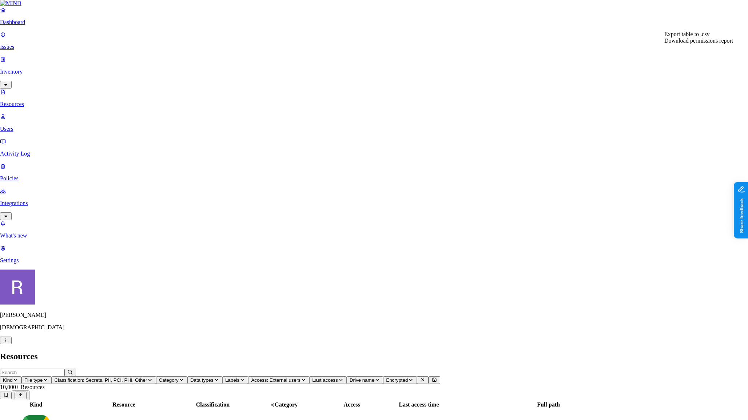
click at [714, 37] on div "Export table to .csv" at bounding box center [699, 34] width 69 height 7
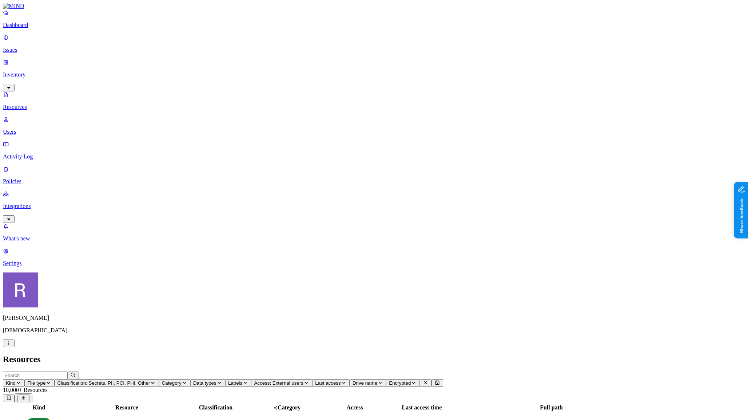
click at [346, 354] on h2 "Resources" at bounding box center [374, 359] width 742 height 10
click at [312, 379] on button "Access: External users" at bounding box center [281, 383] width 61 height 8
click at [403, 115] on div "External users" at bounding box center [403, 128] width 0 height 27
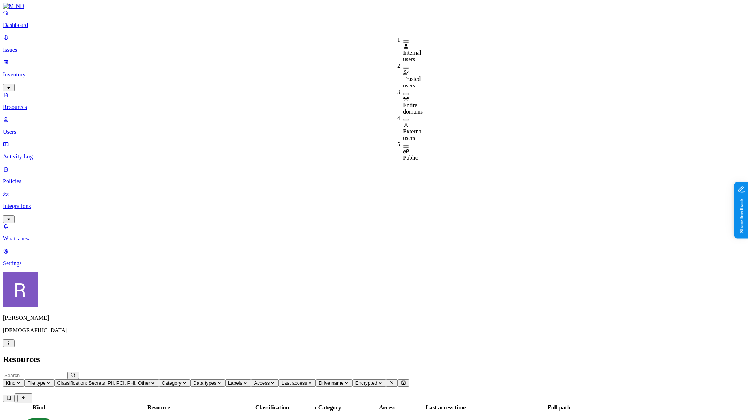
click at [150, 380] on span "Classification: Secrets, PII, PCI, PHI, Other" at bounding box center [103, 382] width 93 height 5
drag, startPoint x: 231, startPoint y: 79, endPoint x: 230, endPoint y: 83, distance: 4.4
click at [227, 116] on span "PHI" at bounding box center [221, 119] width 9 height 6
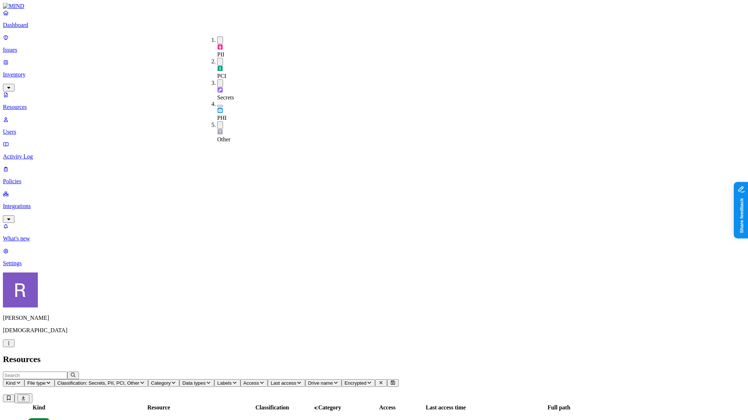
click at [229, 136] on span "Other" at bounding box center [223, 139] width 13 height 6
click at [226, 73] on span "PCI" at bounding box center [221, 76] width 9 height 6
click at [225, 51] on span "PII" at bounding box center [220, 54] width 7 height 6
click at [337, 354] on h2 "Resources" at bounding box center [374, 359] width 742 height 10
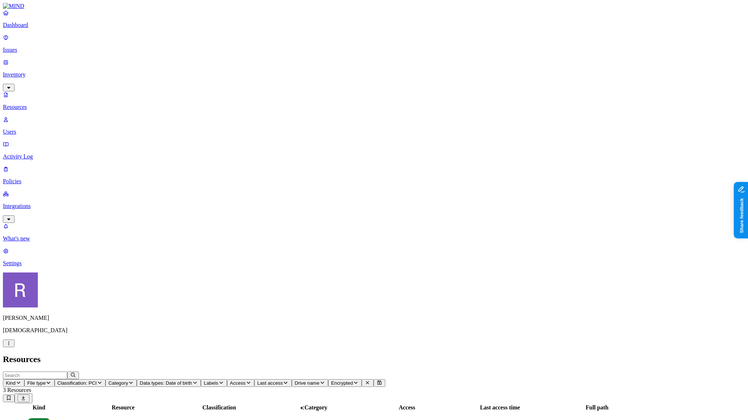
click at [192, 380] on span "Data types: Date of birth" at bounding box center [166, 382] width 52 height 5
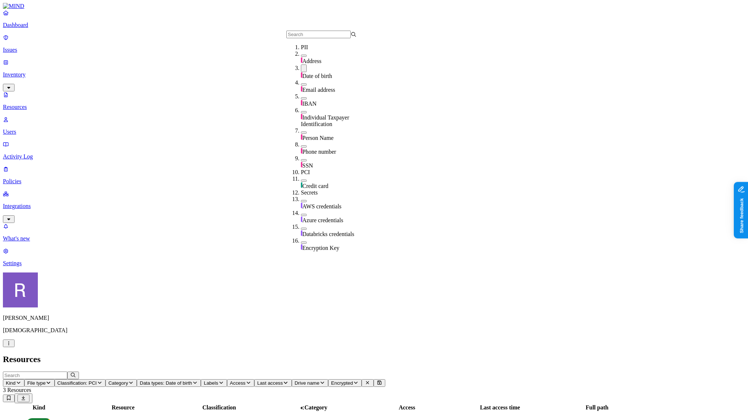
click at [301, 86] on button "button" at bounding box center [304, 84] width 6 height 2
click at [301, 87] on button "button" at bounding box center [304, 83] width 6 height 8
click at [301, 57] on button "button" at bounding box center [304, 56] width 6 height 2
drag, startPoint x: 295, startPoint y: 113, endPoint x: 294, endPoint y: 106, distance: 7.3
click at [301, 113] on button "button" at bounding box center [304, 113] width 6 height 2
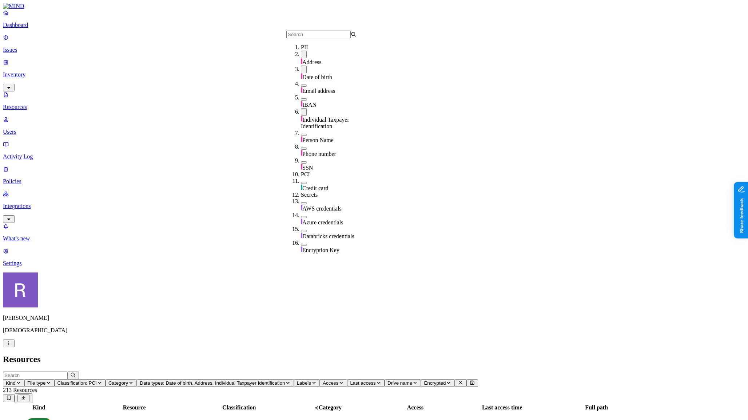
click at [301, 100] on button "button" at bounding box center [304, 99] width 6 height 2
click at [301, 162] on button "button" at bounding box center [304, 163] width 6 height 2
click at [358, 354] on h2 "Resources" at bounding box center [374, 359] width 742 height 10
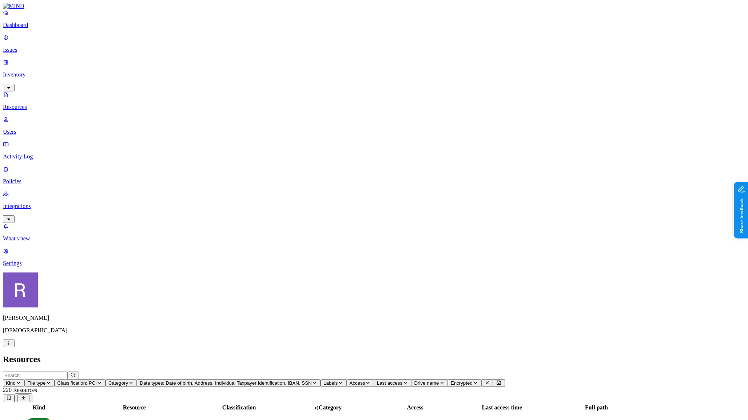
scroll to position [88, 0]
click at [317, 381] on icon "button" at bounding box center [315, 382] width 4 height 2
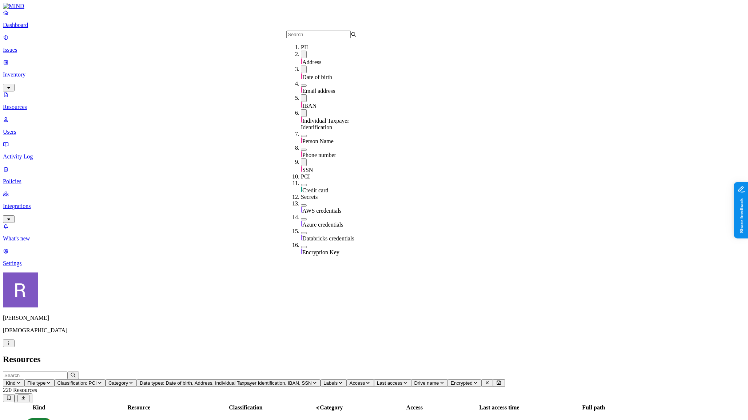
click at [348, 354] on h2 "Resources" at bounding box center [374, 359] width 742 height 10
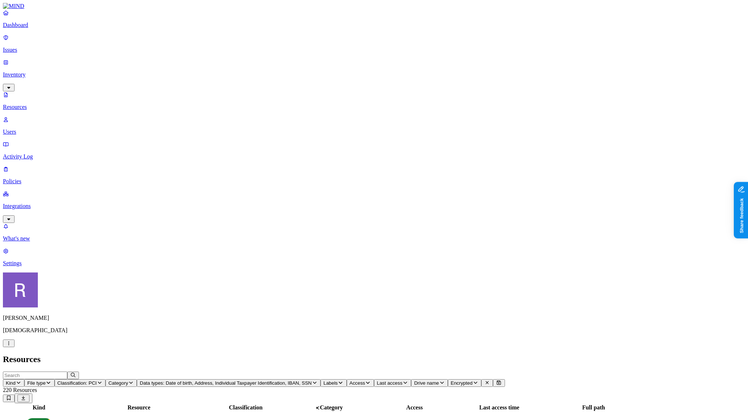
click at [45, 178] on p "Policies" at bounding box center [374, 181] width 742 height 7
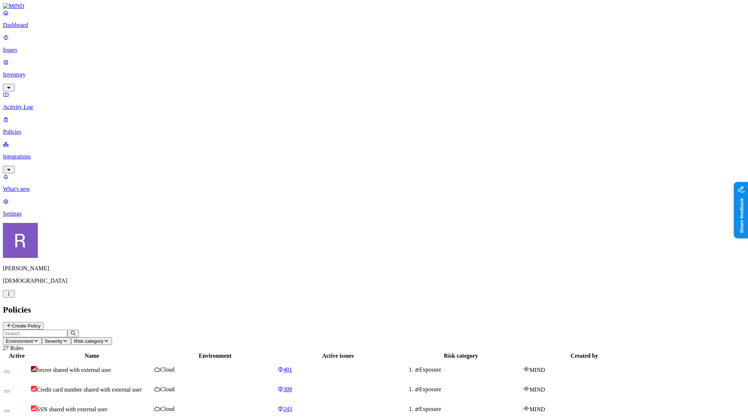
click at [67, 329] on input "text" at bounding box center [35, 333] width 64 height 8
type input "file"
click at [84, 366] on span "File Shared Publicly" at bounding box center [61, 369] width 48 height 6
click at [399, 366] on div "166" at bounding box center [338, 369] width 122 height 7
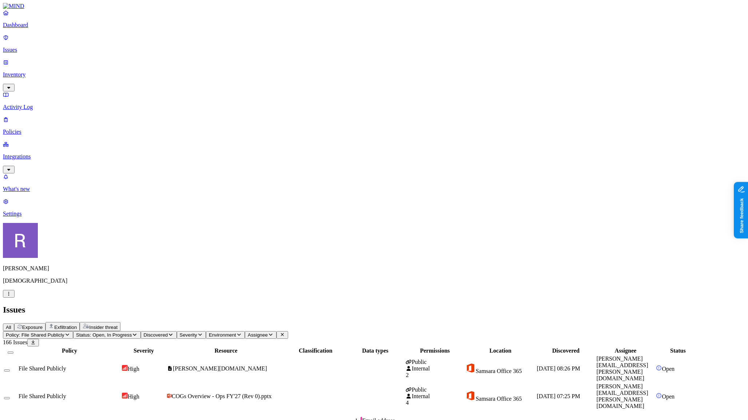
scroll to position [107, 0]
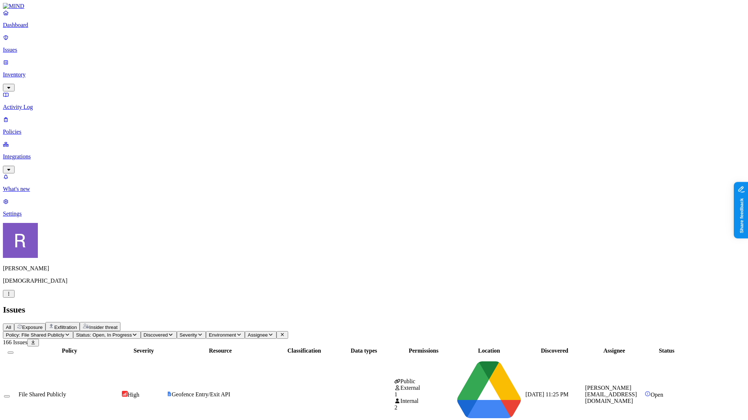
click at [51, 161] on nav "Dashboard Issues Inventory Activity Log Policies Integrations What's new 1 Sett…" at bounding box center [374, 112] width 742 height 207
click at [29, 59] on link "Inventory" at bounding box center [374, 74] width 742 height 31
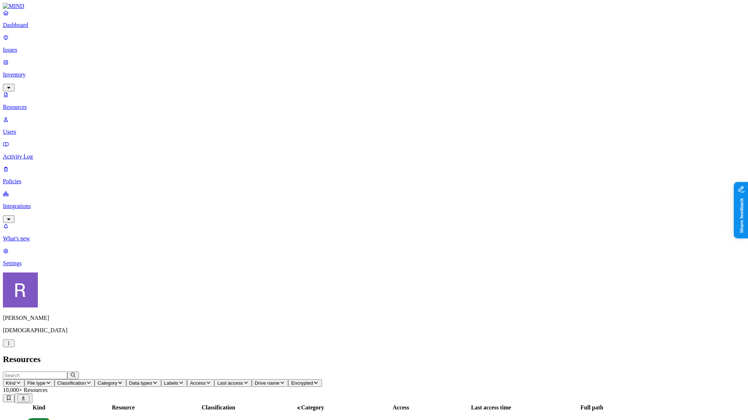
click at [214, 379] on button "Access" at bounding box center [200, 383] width 27 height 8
click at [359, 149] on icon at bounding box center [359, 151] width 5 height 4
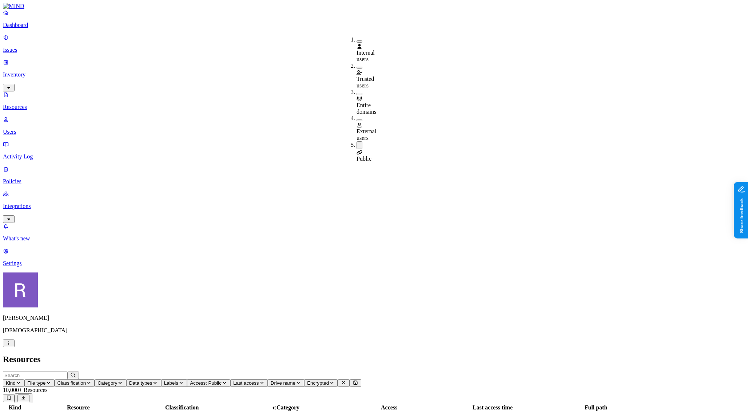
click at [395, 354] on h2 "Resources" at bounding box center [374, 359] width 742 height 10
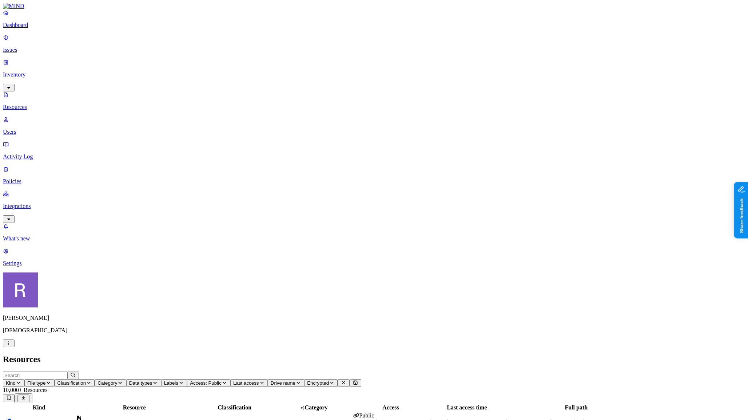
click at [92, 380] on icon "button" at bounding box center [89, 382] width 6 height 5
click at [217, 40] on div "PII" at bounding box center [217, 46] width 0 height 20
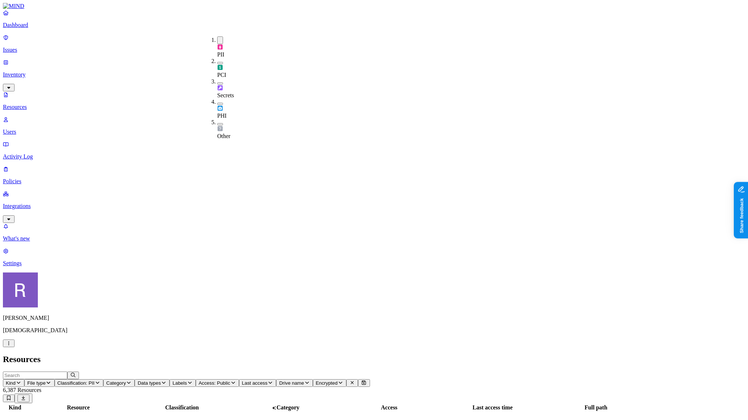
click at [217, 62] on button "button" at bounding box center [220, 63] width 6 height 2
click at [217, 83] on button "button" at bounding box center [220, 84] width 6 height 2
drag, startPoint x: 212, startPoint y: 76, endPoint x: 212, endPoint y: 80, distance: 4.4
click at [217, 105] on button "button" at bounding box center [220, 106] width 6 height 2
click at [217, 126] on button "button" at bounding box center [220, 127] width 6 height 2
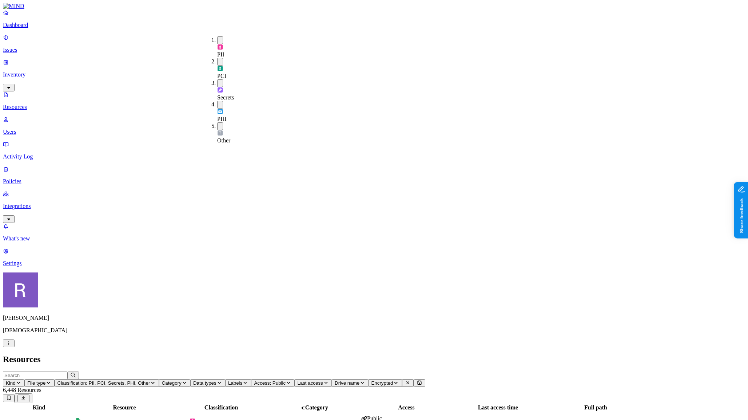
click at [257, 354] on h2 "Resources" at bounding box center [374, 359] width 742 height 10
click at [323, 380] on span "Last access" at bounding box center [309, 382] width 25 height 5
click at [447, 49] on div "Last 7 days" at bounding box center [447, 53] width 0 height 20
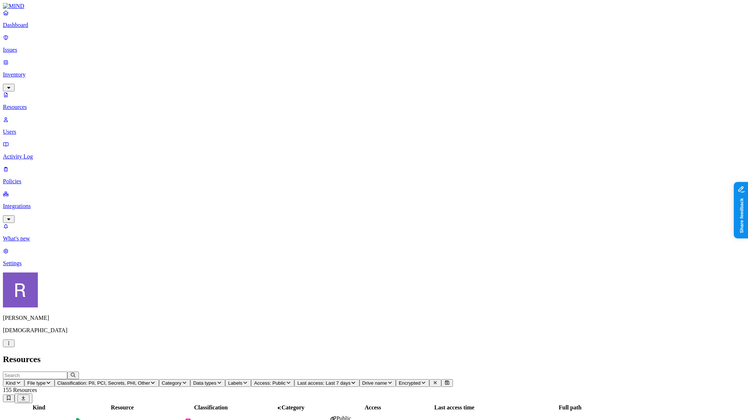
click at [57, 178] on p "Policies" at bounding box center [374, 181] width 742 height 7
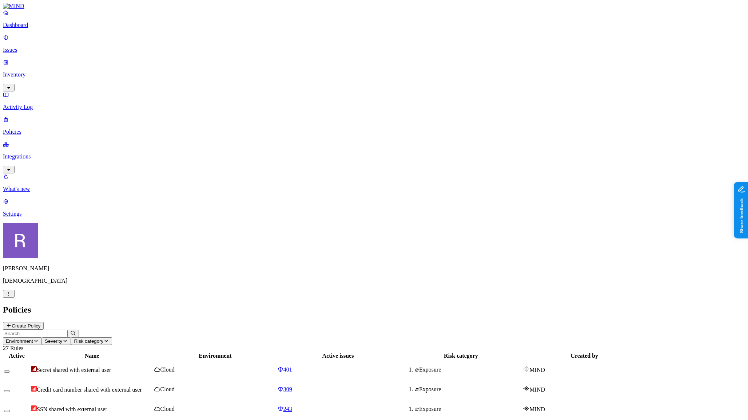
click at [67, 329] on input "text" at bounding box center [35, 333] width 64 height 8
type input "file"
click at [84, 366] on span "File Shared Publicly" at bounding box center [61, 369] width 48 height 6
click at [399, 366] on div "166" at bounding box center [338, 369] width 122 height 7
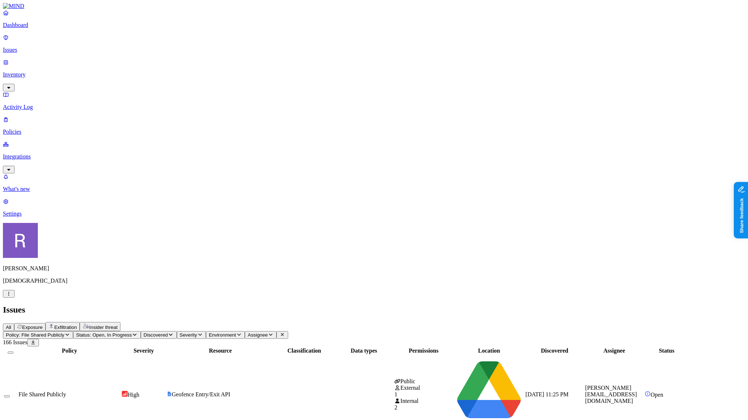
click at [38, 71] on p "Inventory" at bounding box center [374, 74] width 742 height 7
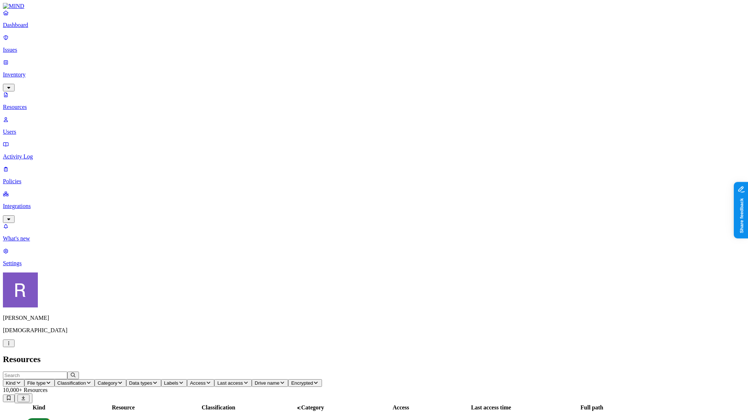
click at [183, 381] on icon "button" at bounding box center [181, 382] width 4 height 2
click at [328, 40] on button "button" at bounding box center [331, 41] width 6 height 2
click at [243, 379] on button "Access" at bounding box center [228, 383] width 27 height 8
click at [382, 145] on button "button" at bounding box center [385, 146] width 6 height 2
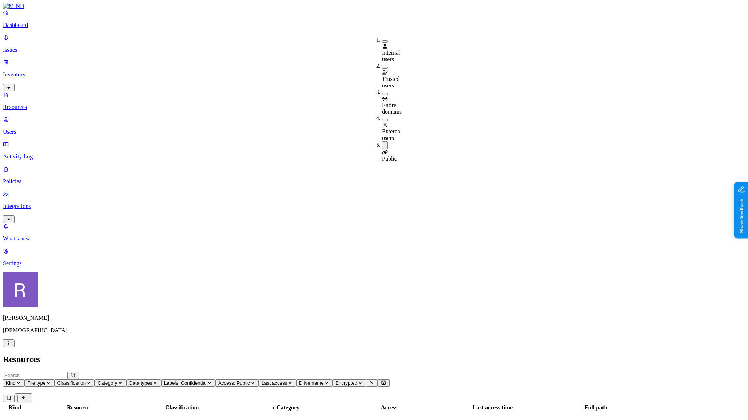
click at [417, 354] on h2 "Resources" at bounding box center [374, 359] width 742 height 10
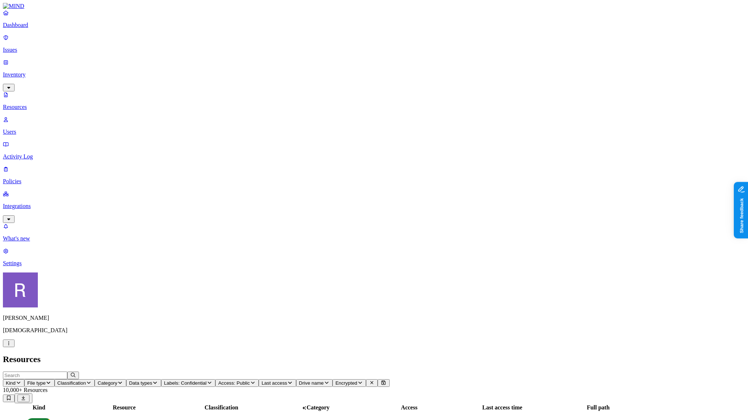
click at [152, 380] on span "Data types" at bounding box center [140, 382] width 23 height 5
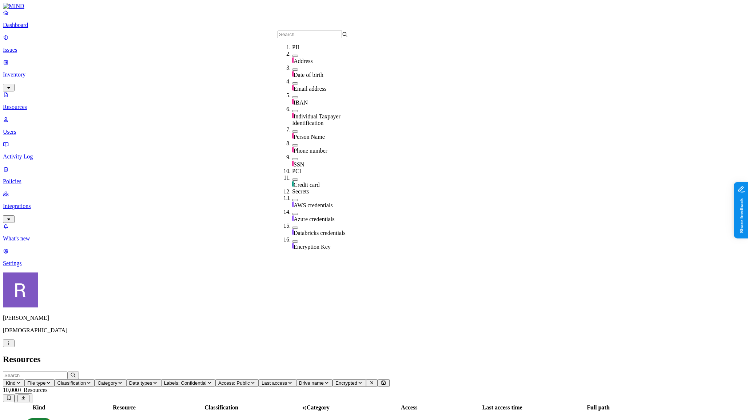
click at [95, 379] on button "Classification" at bounding box center [75, 383] width 40 height 8
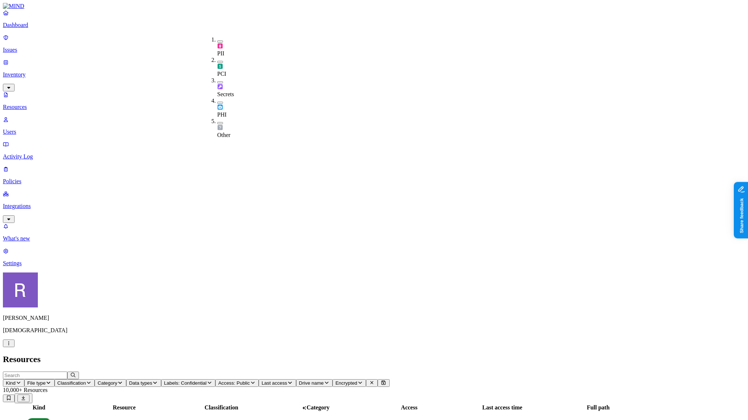
click at [217, 40] on button "button" at bounding box center [220, 41] width 6 height 2
click at [217, 58] on div "PCI" at bounding box center [217, 68] width 0 height 20
click at [217, 83] on button "button" at bounding box center [220, 84] width 6 height 2
drag, startPoint x: 210, startPoint y: 75, endPoint x: 210, endPoint y: 83, distance: 8.4
click at [217, 105] on button "button" at bounding box center [220, 106] width 6 height 2
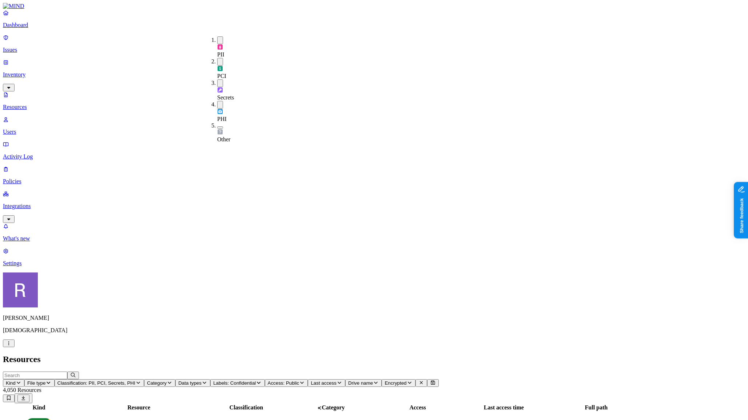
click at [217, 122] on div "Other" at bounding box center [217, 132] width 0 height 20
click at [330, 354] on h2 "Resources" at bounding box center [374, 359] width 742 height 10
click at [36, 203] on p "Integrations" at bounding box center [374, 206] width 742 height 7
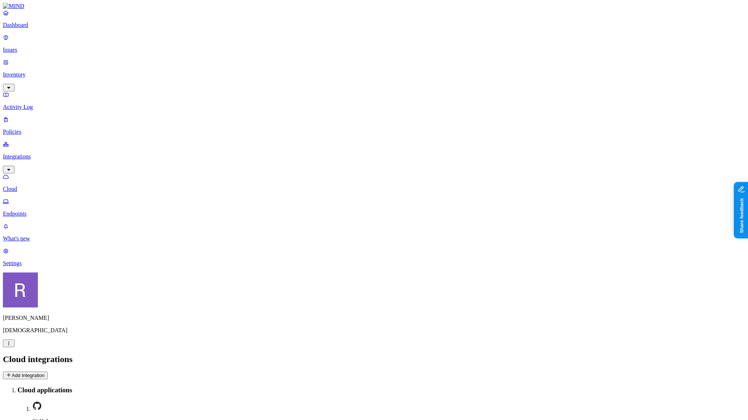
click at [66, 168] on nav "Dashboard Issues Inventory Activity Log Policies Integrations Cloud Endpoints W…" at bounding box center [374, 137] width 742 height 257
click at [44, 71] on p "Inventory" at bounding box center [374, 74] width 742 height 7
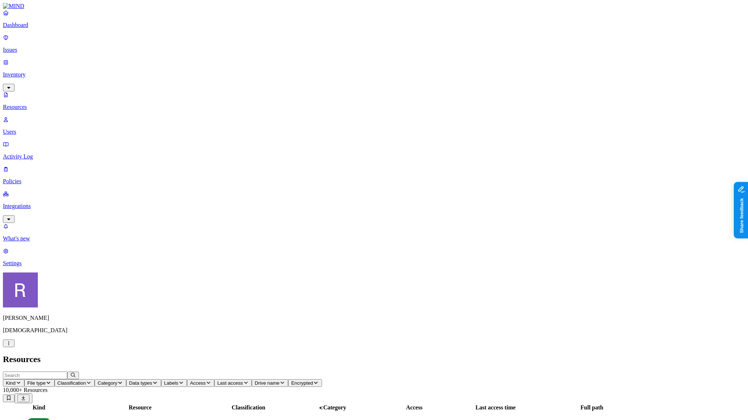
click at [36, 47] on p "Issues" at bounding box center [374, 50] width 742 height 7
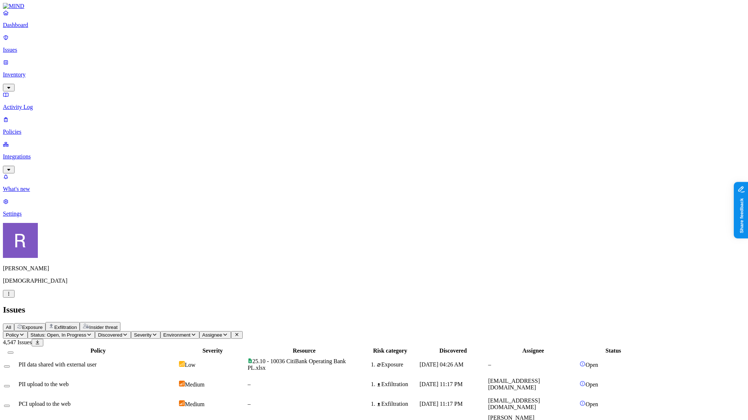
click at [178, 400] on div "PCI upload to the web" at bounding box center [98, 403] width 159 height 7
click at [175, 381] on div "PII upload to the web" at bounding box center [98, 384] width 159 height 7
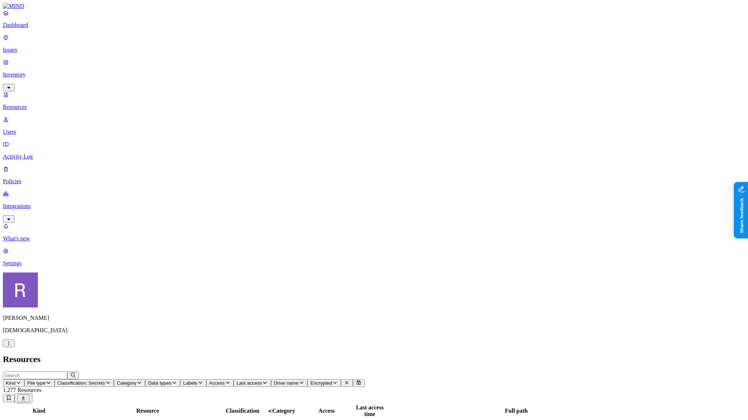
scroll to position [88, 0]
